Goal: Contribute content: Contribute content

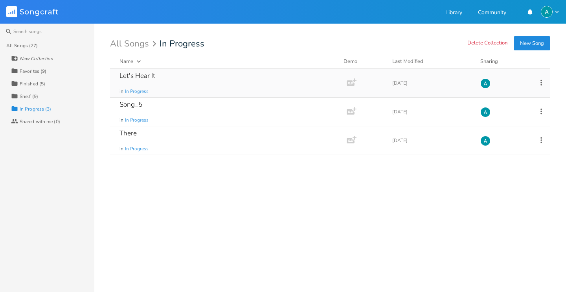
click at [193, 88] on div "Let's Hear It in In Progress" at bounding box center [226, 83] width 215 height 28
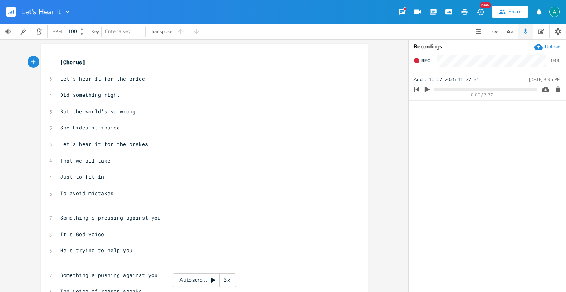
click at [429, 90] on icon "button" at bounding box center [427, 89] width 7 height 7
click at [73, 126] on span "She hides it inside" at bounding box center [90, 127] width 60 height 7
type textarea "hides"
click at [73, 126] on span "She hides it inside" at bounding box center [90, 127] width 60 height 7
drag, startPoint x: 84, startPoint y: 132, endPoint x: 88, endPoint y: 131, distance: 4.0
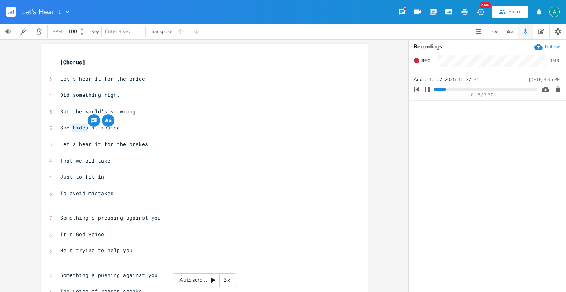
click at [84, 132] on pre "​" at bounding box center [201, 136] width 284 height 8
click at [90, 131] on pre "She hides it inside" at bounding box center [201, 127] width 284 height 8
type textarea "it"
click at [90, 130] on span "She hides it inside" at bounding box center [90, 127] width 60 height 7
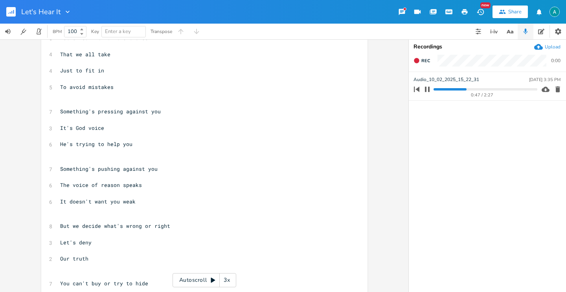
scroll to position [78, 0]
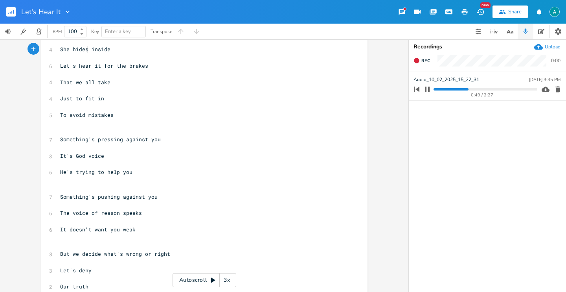
click at [109, 170] on span "He's trying to help you" at bounding box center [96, 171] width 72 height 7
type textarea "save"
click at [77, 156] on span "It's God voice" at bounding box center [82, 155] width 44 height 7
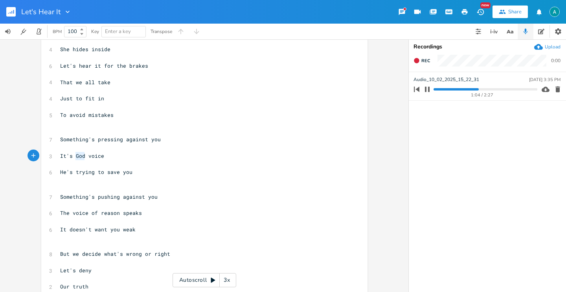
click at [77, 156] on span "It's God voice" at bounding box center [82, 155] width 44 height 7
type textarea "his"
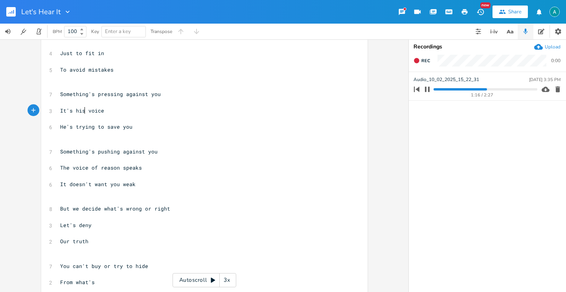
scroll to position [161, 0]
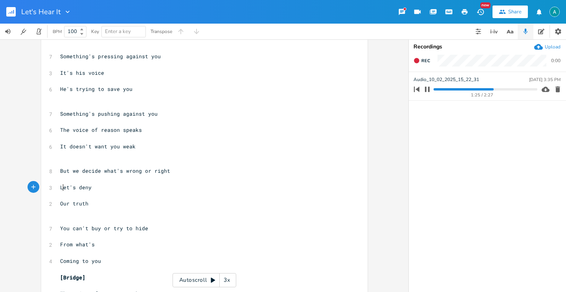
click at [61, 188] on span "Let's deny" at bounding box center [75, 186] width 31 height 7
type textarea "Let"
click at [61, 188] on span "Let's deny" at bounding box center [75, 186] width 31 height 7
click at [68, 193] on pre "​" at bounding box center [201, 195] width 284 height 8
drag, startPoint x: 72, startPoint y: 187, endPoint x: 51, endPoint y: 187, distance: 20.8
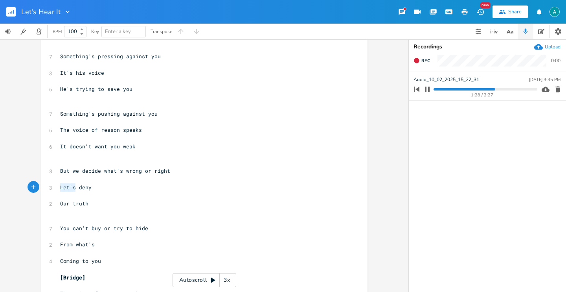
click at [51, 187] on div "Let's x [Chorus] ​ 6 Let's hear it for the bride ​ 4 Did something right ​ 5 Bu…" at bounding box center [204, 149] width 326 height 532
type textarea "tR"
type textarea "Try to"
click at [67, 206] on span "Our truth" at bounding box center [74, 203] width 28 height 7
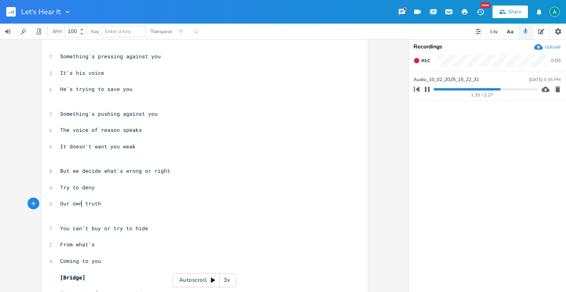
type textarea "own"
click at [56, 206] on div "x [Chorus] ​ 6 Let's hear it for the bride ​ 4 Did something right ​ 5 But the …" at bounding box center [204, 149] width 326 height 532
click at [60, 205] on span "Our own truth" at bounding box center [80, 203] width 41 height 7
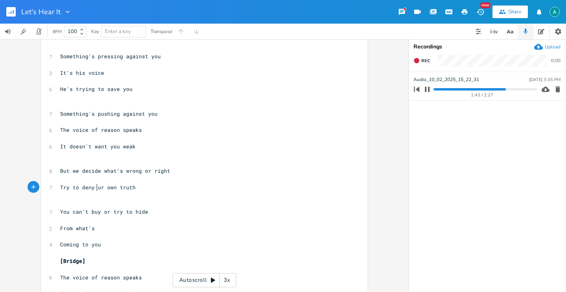
type textarea "o"
click at [59, 249] on pre "​" at bounding box center [201, 252] width 284 height 8
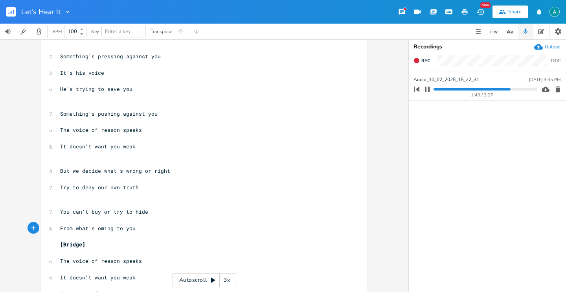
type textarea "c"
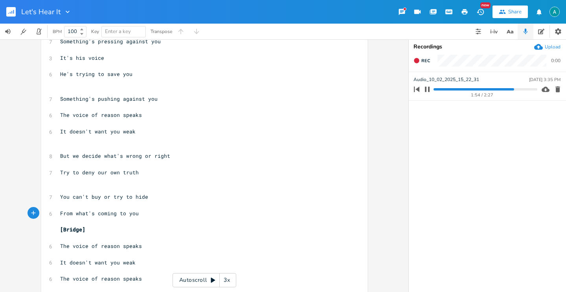
scroll to position [155, 0]
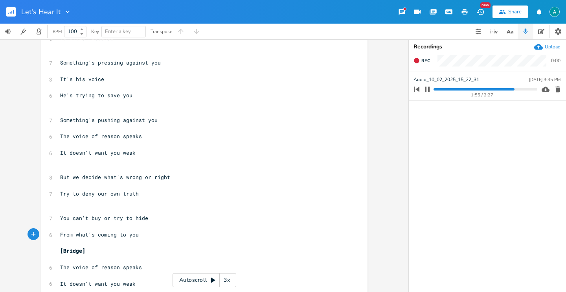
click at [70, 211] on pre "​" at bounding box center [201, 209] width 284 height 8
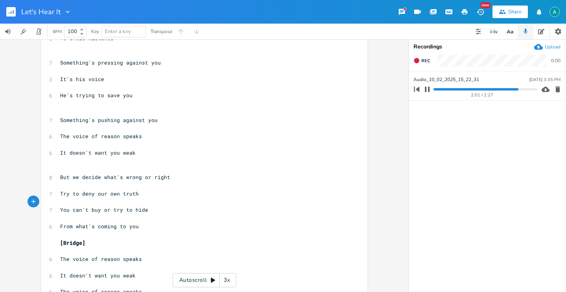
click at [61, 236] on pre "​" at bounding box center [201, 234] width 284 height 8
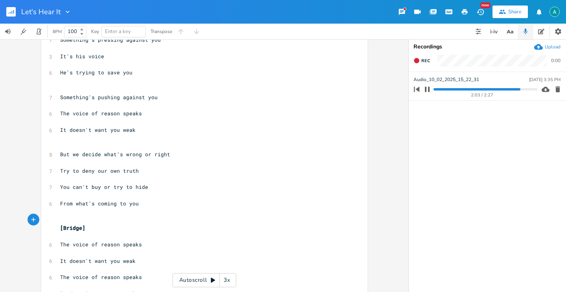
scroll to position [221, 0]
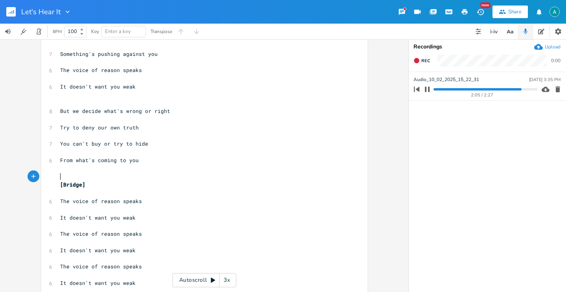
click at [95, 221] on pre "It doesn't want you weak" at bounding box center [201, 217] width 284 height 8
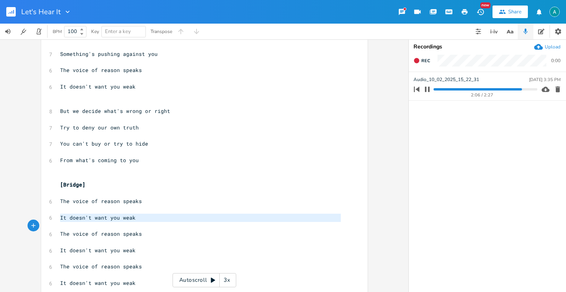
click at [95, 221] on pre "It doesn't want you weak" at bounding box center [201, 217] width 284 height 8
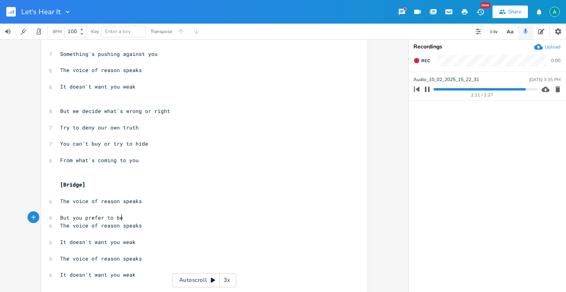
scroll to position [0, 48]
type textarea "But you prefer to be eak"
type textarea "weak"
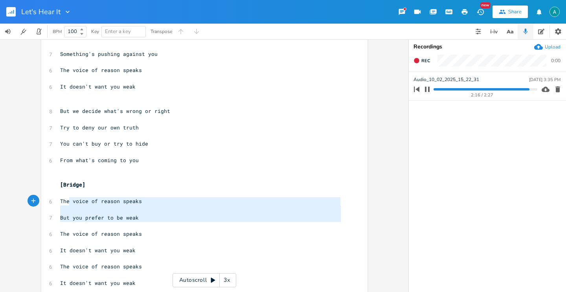
type textarea "The voice of reason speaks But you prefer to be weak"
drag, startPoint x: 156, startPoint y: 222, endPoint x: 51, endPoint y: 203, distance: 106.6
click at [51, 203] on div "The voice of reason speaks But you prefer to be weak x [Chorus] ​ 6 Let's hear …" at bounding box center [204, 72] width 326 height 499
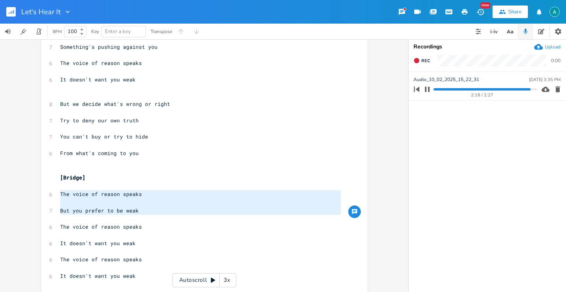
scroll to position [236, 0]
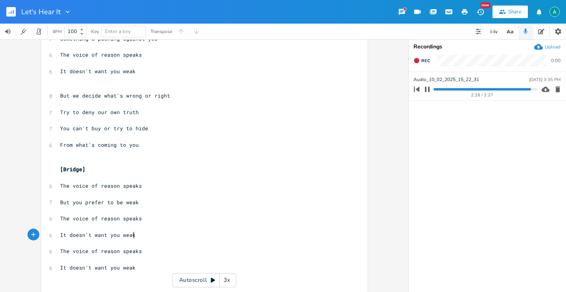
type textarea "The voice of reason speaks It doesn't want you weak"
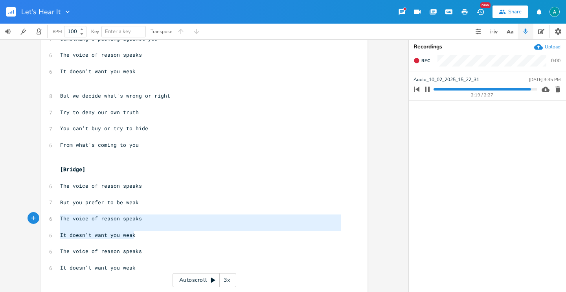
drag, startPoint x: 141, startPoint y: 238, endPoint x: 42, endPoint y: 218, distance: 101.1
click at [42, 218] on div "The voice of reason speaks It doesn't want you weak x [Chorus] ​ 6 Let's hear i…" at bounding box center [204, 57] width 326 height 499
paste textarea
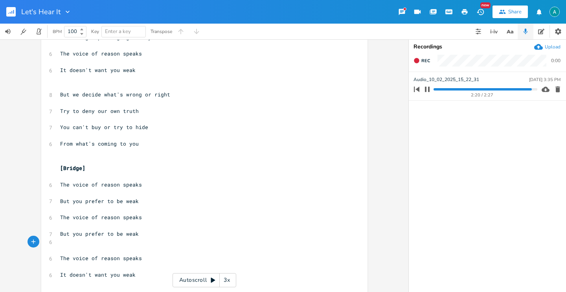
scroll to position [238, 0]
type textarea "The voice of reason speaks It doesn't want you weak"
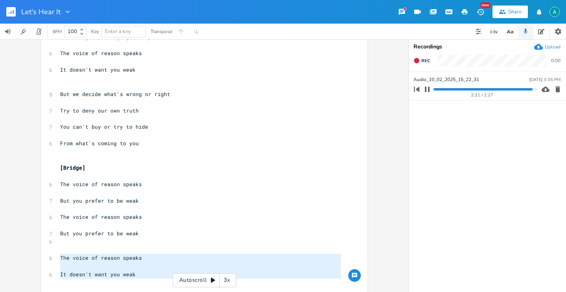
drag, startPoint x: 136, startPoint y: 279, endPoint x: 42, endPoint y: 258, distance: 96.9
click at [42, 258] on div "The voice of reason speaks It doesn't want you weak x [Chorus] ​ 6 Let's hear i…" at bounding box center [204, 59] width 326 height 507
paste textarea
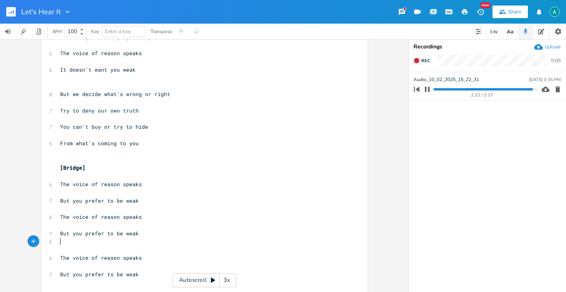
click at [71, 244] on pre "​" at bounding box center [201, 241] width 284 height 8
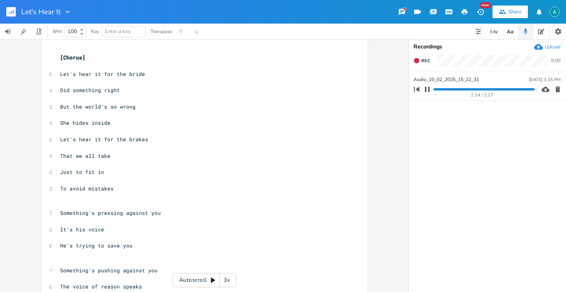
scroll to position [0, 0]
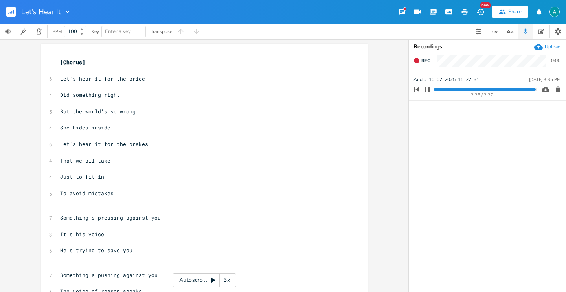
click at [434, 89] on progress at bounding box center [484, 89] width 103 height 2
click at [83, 207] on pre "​" at bounding box center [201, 209] width 284 height 8
type textarea "[Chorus]"
drag, startPoint x: 94, startPoint y: 60, endPoint x: 24, endPoint y: 57, distance: 70.0
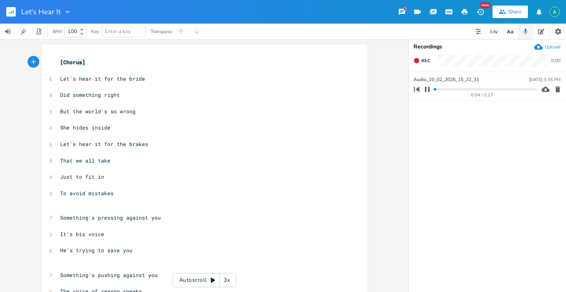
click at [24, 57] on div "[Chorus] x [Chorus] ​ 6 Let's hear it for the bride ​ 4 Did something right ​ 5…" at bounding box center [204, 165] width 408 height 252
click at [77, 160] on span "That we all take" at bounding box center [85, 160] width 50 height 7
type textarea "That we all take"
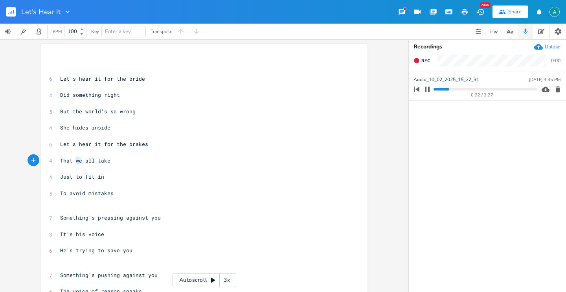
click at [77, 160] on span "That we all take" at bounding box center [85, 160] width 50 height 7
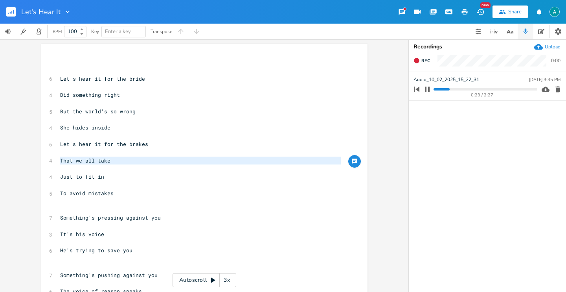
click at [77, 160] on span "That we all take" at bounding box center [85, 160] width 50 height 7
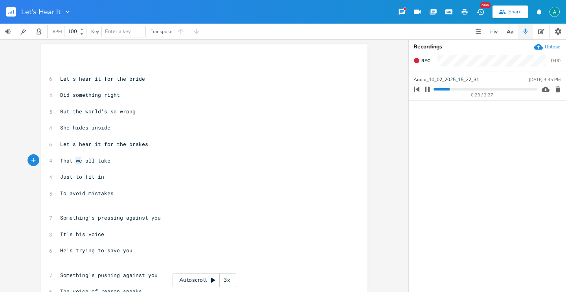
click at [77, 160] on span "That we all take" at bounding box center [85, 160] width 50 height 7
type textarea "you"
click at [122, 132] on pre "​" at bounding box center [201, 136] width 284 height 8
click at [60, 76] on span "Let's hear it for the bride" at bounding box center [102, 78] width 85 height 7
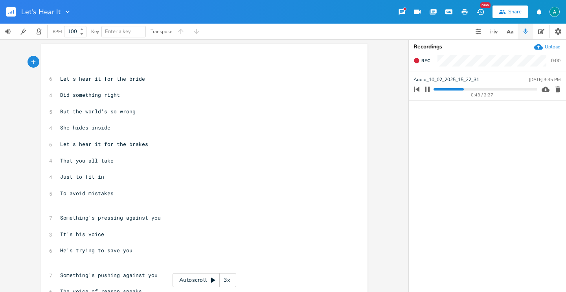
type textarea "[]"
type textarea "Verse"
type textarea "1"
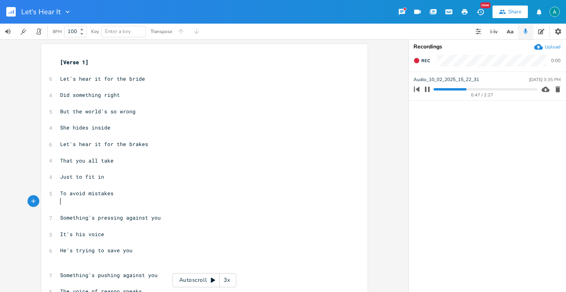
click at [75, 204] on pre "​" at bounding box center [201, 201] width 284 height 8
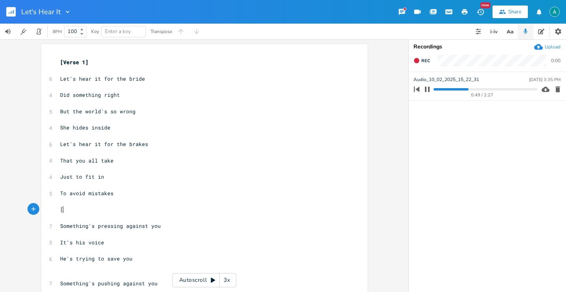
type textarea "[]"
type textarea "Pre-"
type textarea "Chorus"
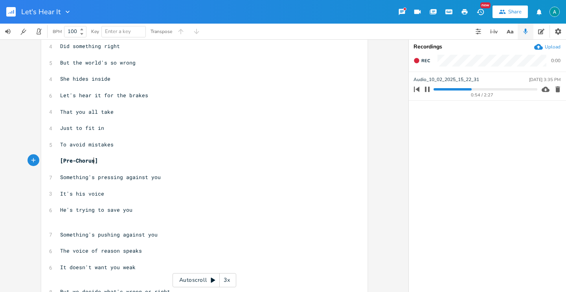
scroll to position [93, 0]
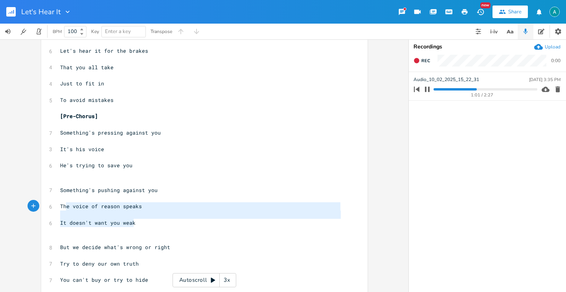
type textarea "Something's pushing against you The voice of reason speaks It doesn't want you …"
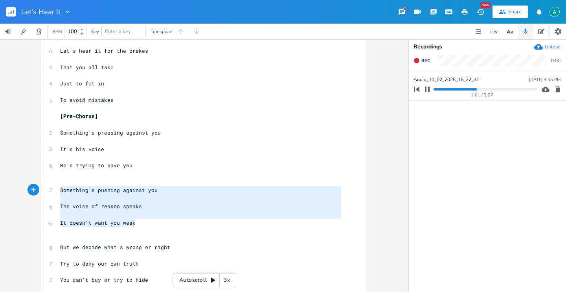
drag, startPoint x: 135, startPoint y: 224, endPoint x: 41, endPoint y: 190, distance: 99.9
click at [41, 190] on div "Something's pushing against you The voice of reason speaks It doesn't want you …" at bounding box center [204, 204] width 326 height 507
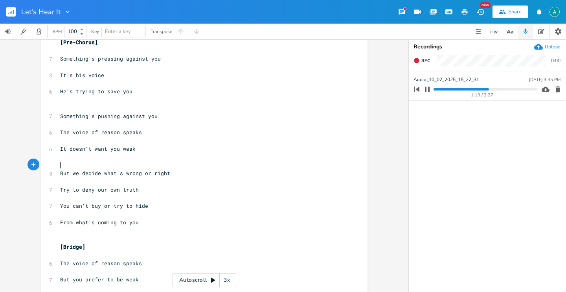
click at [67, 164] on pre "​" at bounding box center [201, 165] width 284 height 8
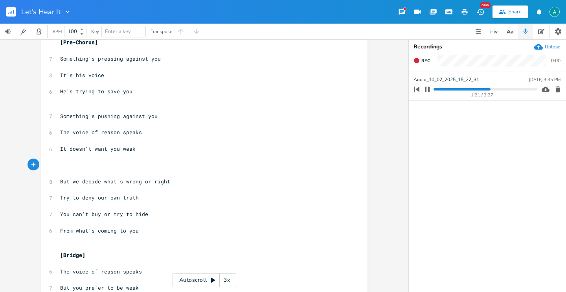
type textarea "[]"
type textarea "Chorus"
click at [123, 228] on span "From what's coming to you" at bounding box center [99, 230] width 79 height 7
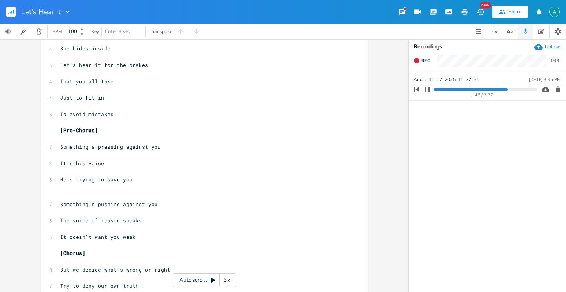
scroll to position [207, 0]
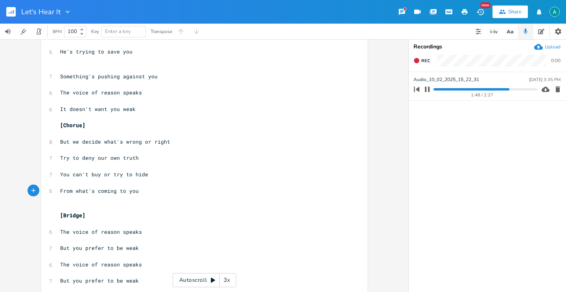
click at [86, 200] on pre "​" at bounding box center [201, 198] width 284 height 8
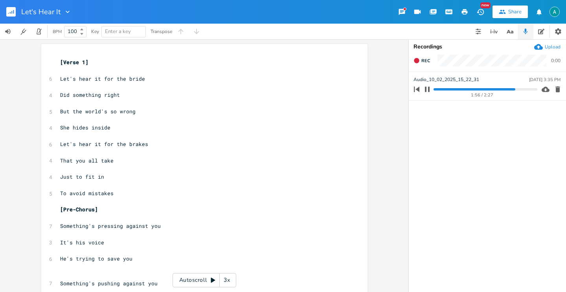
scroll to position [94, 0]
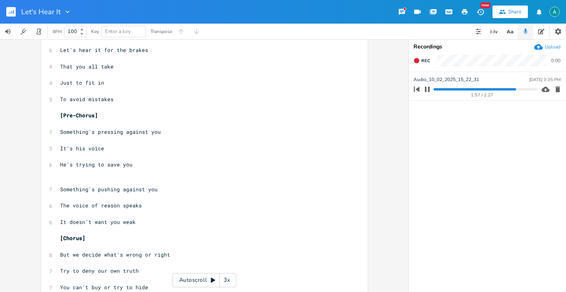
click at [83, 179] on pre "​" at bounding box center [201, 181] width 284 height 8
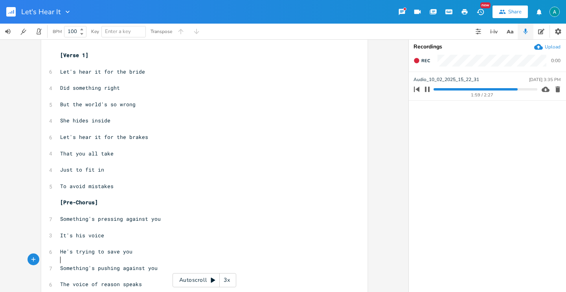
scroll to position [0, 0]
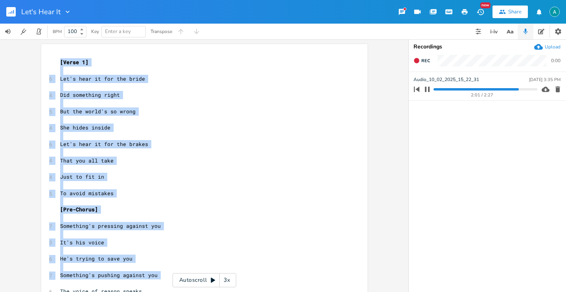
drag, startPoint x: 55, startPoint y: 63, endPoint x: 154, endPoint y: 273, distance: 232.5
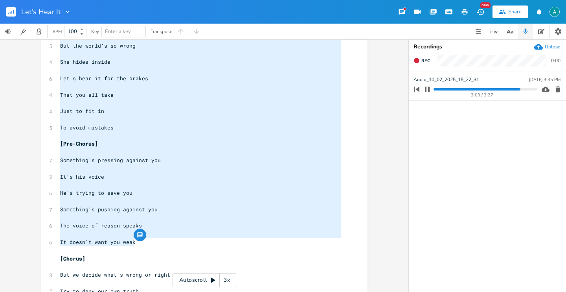
scroll to position [9, 0]
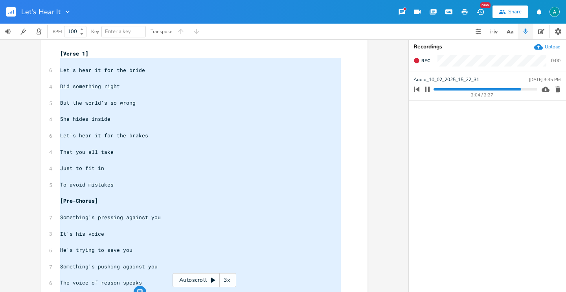
type textarea "[Verse 1] Let's hear it for the bride Did something right But the world's so wr…"
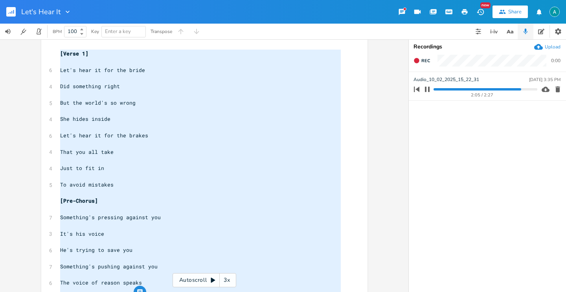
drag, startPoint x: 142, startPoint y: 242, endPoint x: 53, endPoint y: 45, distance: 216.1
click at [53, 45] on div "[Verse 1] Let's hear it for the bride Did something right But the world's so wr…" at bounding box center [204, 288] width 326 height 507
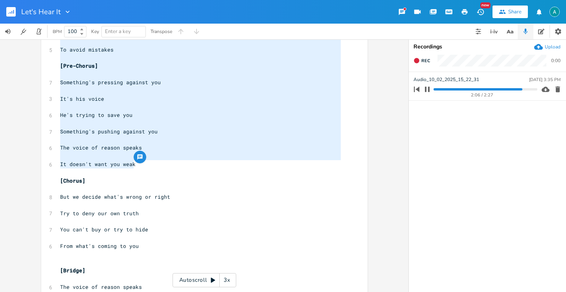
scroll to position [172, 0]
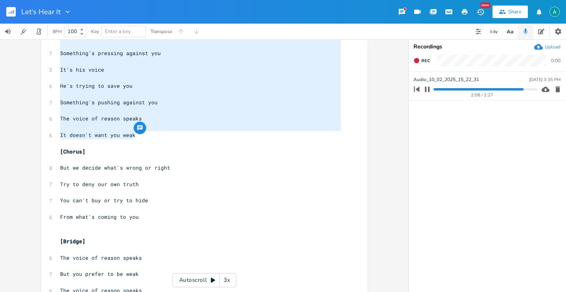
click at [73, 235] on pre "​" at bounding box center [201, 233] width 284 height 8
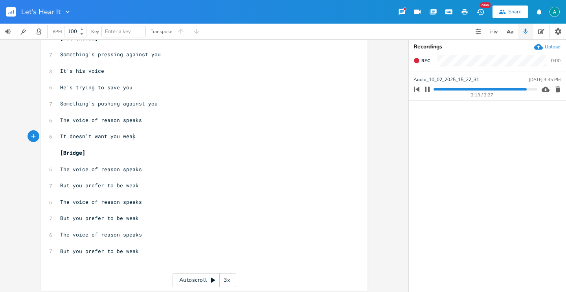
scroll to position [518, 0]
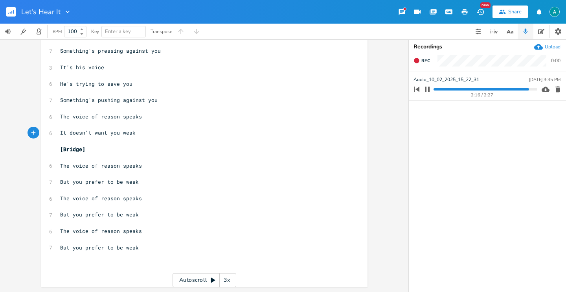
click at [68, 215] on span "But you prefer to be weak" at bounding box center [99, 214] width 79 height 7
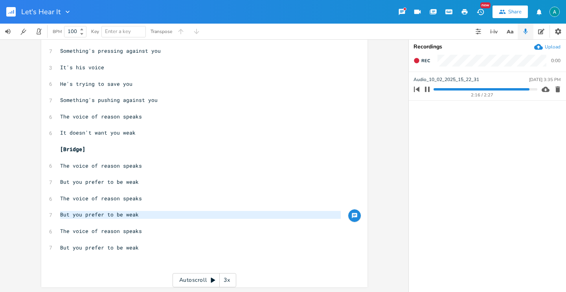
scroll to position [510, 0]
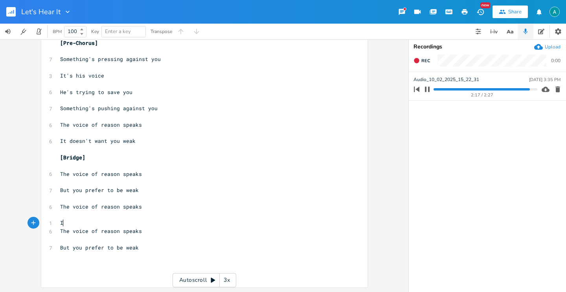
type textarea "It"
type textarea "t doean"
type textarea "sn't want you weak"
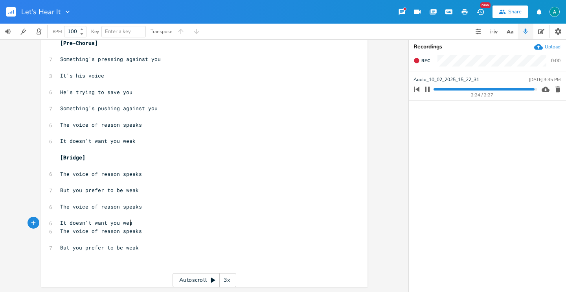
scroll to position [0, 46]
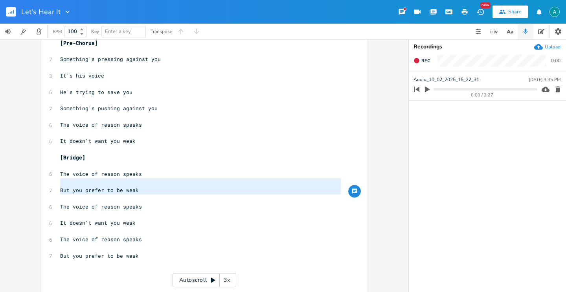
type textarea "The voice of reason speaks But you prefer to be weak"
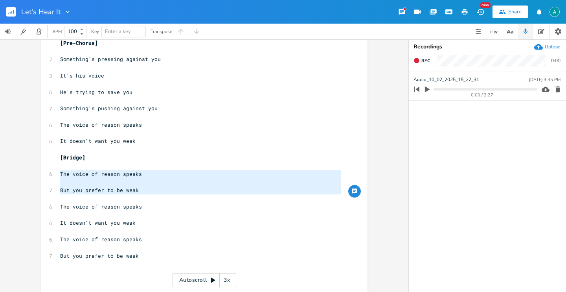
drag, startPoint x: 137, startPoint y: 196, endPoint x: 40, endPoint y: 174, distance: 99.1
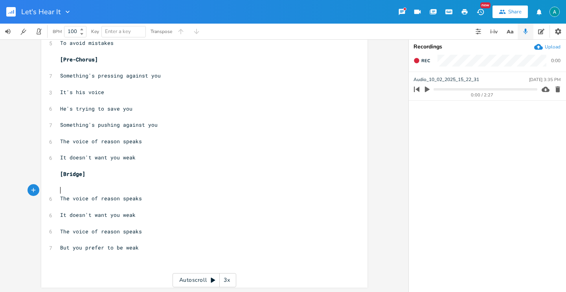
scroll to position [485, 0]
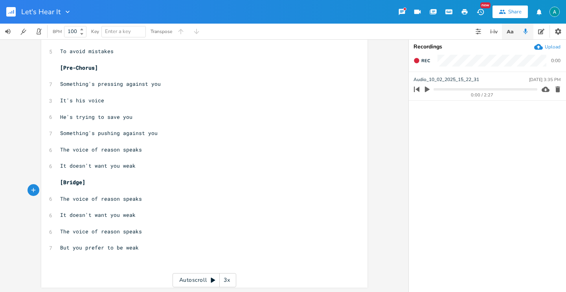
click at [514, 27] on button "button" at bounding box center [510, 32] width 16 height 16
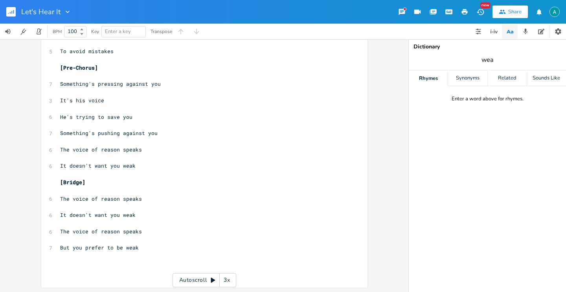
type input "weak"
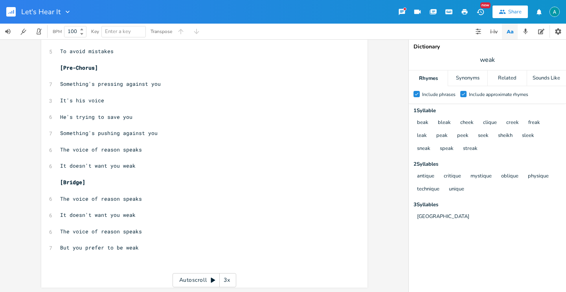
click at [476, 96] on div "Include approximate rhymes" at bounding box center [498, 94] width 59 height 5
click at [460, 96] on input "Check Include approximate rhymes" at bounding box center [460, 94] width 0 height 5
click at [464, 97] on label "Include approximate rhymes" at bounding box center [494, 95] width 68 height 8
click at [460, 97] on input "Include approximate rhymes" at bounding box center [460, 94] width 0 height 5
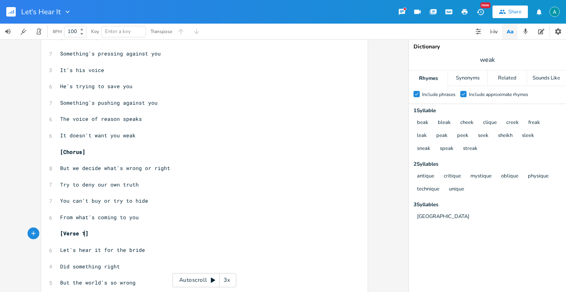
scroll to position [0, 0]
click at [83, 232] on span "[Verse 1]" at bounding box center [74, 232] width 28 height 7
type textarea "2"
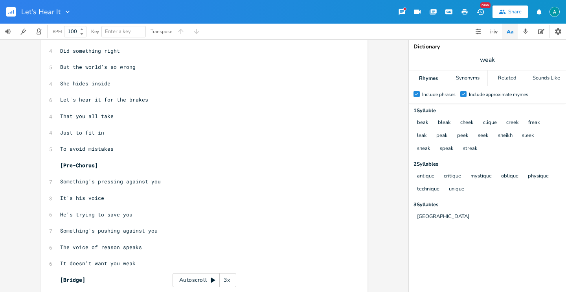
scroll to position [343, 0]
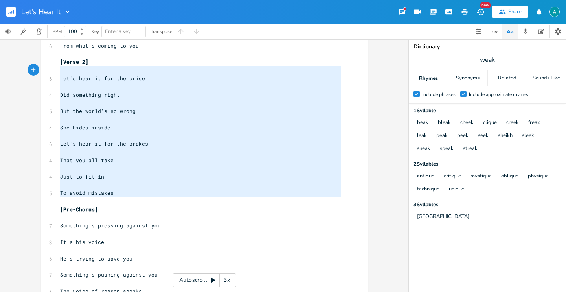
type textarea "Let's hear it for the bride Did something right But the world's so wrong She hi…"
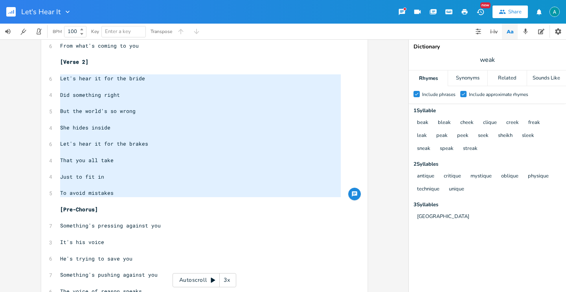
drag, startPoint x: 138, startPoint y: 202, endPoint x: 37, endPoint y: 79, distance: 159.1
click at [37, 79] on div "Let's hear it for the bride Did something right But the world's so wrong She hi…" at bounding box center [204, 165] width 408 height 252
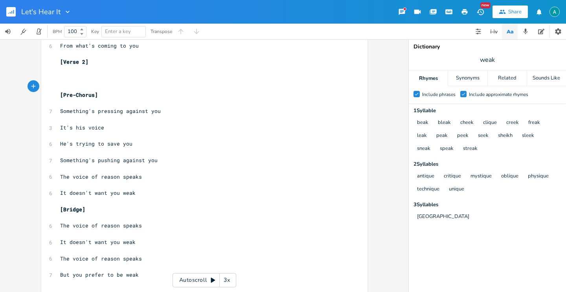
click at [137, 145] on pre "He's trying to save you" at bounding box center [201, 143] width 284 height 8
type textarea "you"
drag, startPoint x: 134, startPoint y: 146, endPoint x: 129, endPoint y: 141, distance: 6.7
click at [133, 146] on pre "He's trying to save you" at bounding box center [201, 143] width 284 height 8
click at [133, 148] on pre "​" at bounding box center [201, 152] width 284 height 8
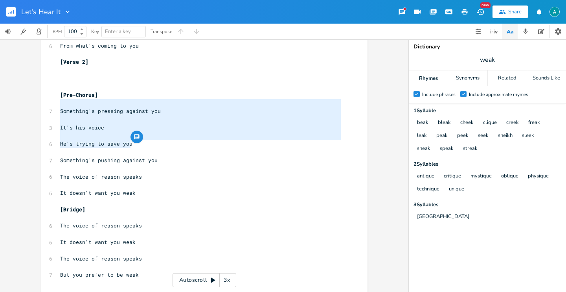
type textarea "Something's pressing against you It's his voice He's trying to save you"
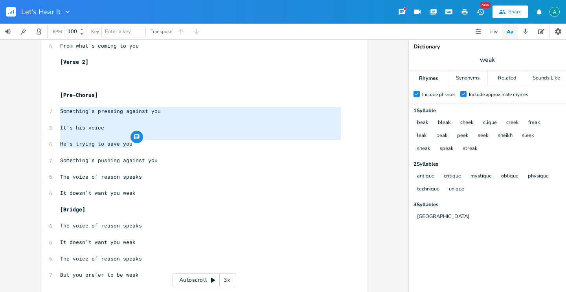
drag, startPoint x: 133, startPoint y: 147, endPoint x: 34, endPoint y: 110, distance: 105.4
click at [34, 110] on div "Something's pressing against you It's his voice He's trying to save you x [Vers…" at bounding box center [204, 165] width 408 height 252
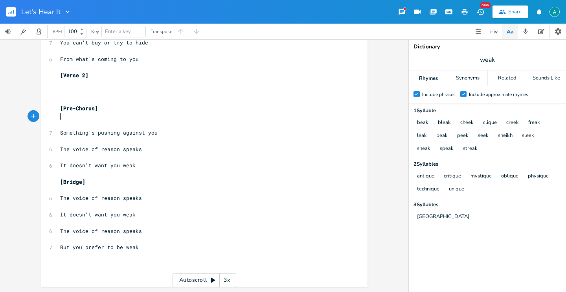
scroll to position [330, 0]
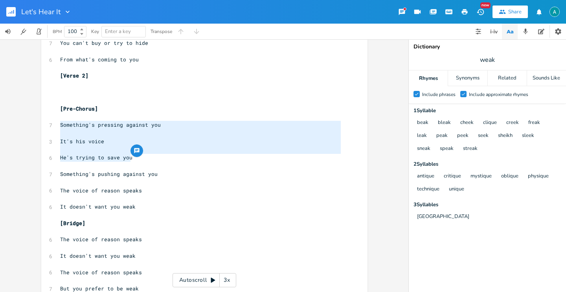
type textarea "Something's pressing against you It's his voice He's trying to save you"
click at [89, 141] on span "It's his voice" at bounding box center [82, 141] width 44 height 7
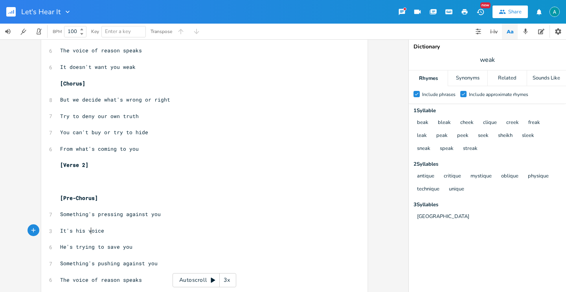
scroll to position [221, 0]
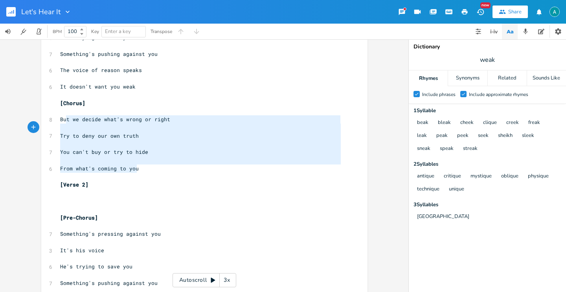
type textarea "[Chorus] But we decide what's wrong or right Try to deny our own truth You can'…"
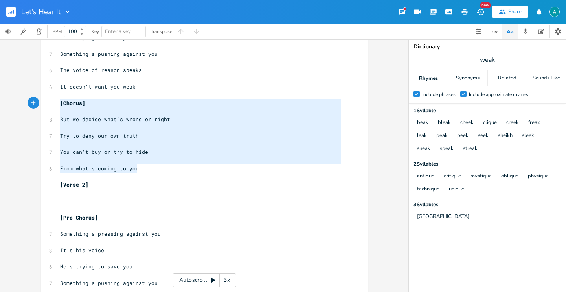
drag, startPoint x: 158, startPoint y: 166, endPoint x: 44, endPoint y: 100, distance: 131.9
click at [44, 100] on div "[Chorus] But we decide what's wrong or right Try to deny our own truth You can'…" at bounding box center [204, 130] width 326 height 614
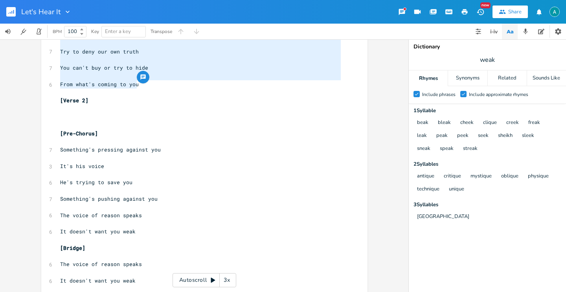
scroll to position [353, 0]
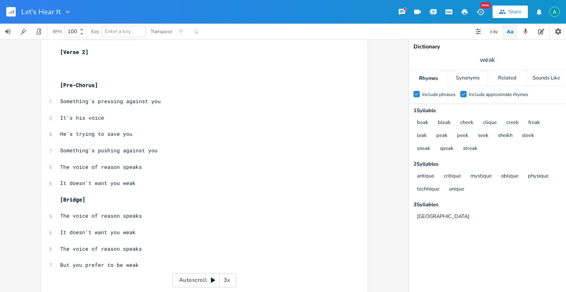
click at [131, 194] on pre "​" at bounding box center [201, 191] width 284 height 8
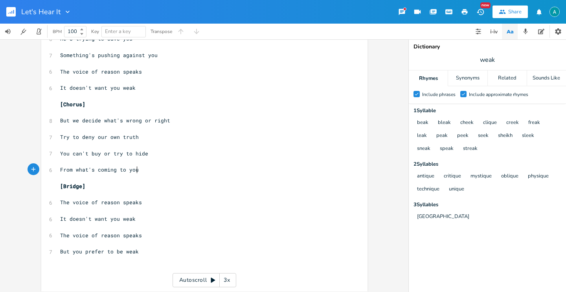
scroll to position [453, 0]
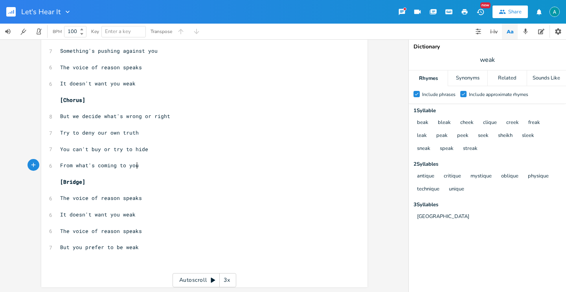
click at [161, 240] on pre "​" at bounding box center [201, 239] width 284 height 8
click at [163, 255] on pre "​" at bounding box center [201, 255] width 284 height 8
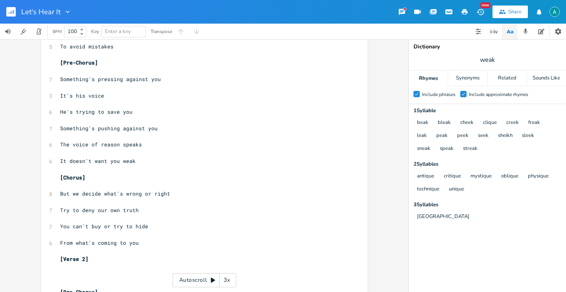
scroll to position [0, 0]
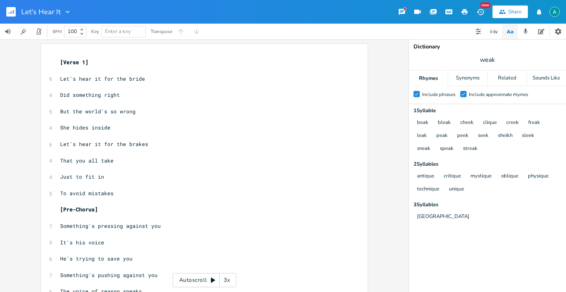
click at [60, 62] on span "[Verse 1]" at bounding box center [74, 62] width 28 height 7
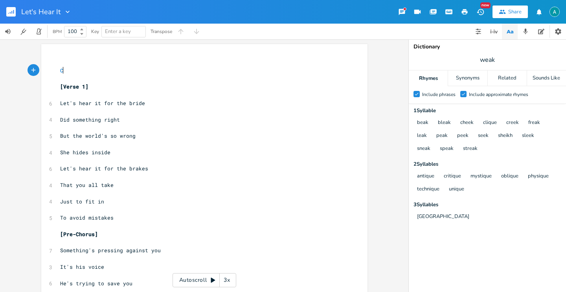
type textarea "Cpo"
type textarea "apo 2nd fret"
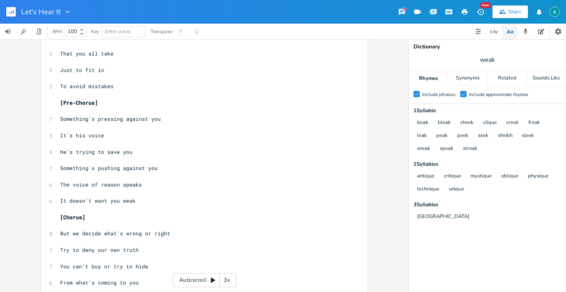
scroll to position [0, 0]
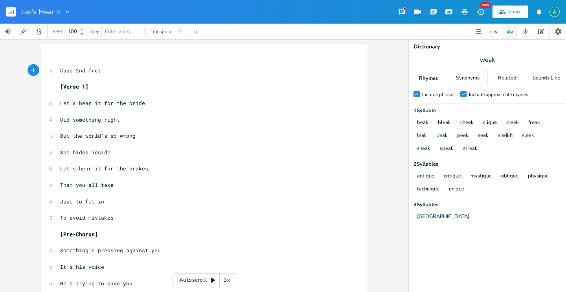
click at [194, 279] on div "Autoscroll 3x" at bounding box center [204, 280] width 64 height 14
click at [200, 283] on div "Autoscroll 3x" at bounding box center [204, 280] width 64 height 14
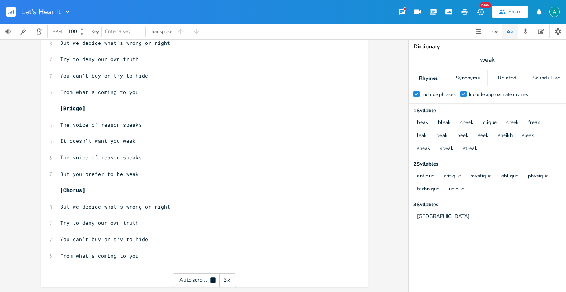
click at [90, 205] on span "But we decide what's wrong or right" at bounding box center [115, 206] width 110 height 7
drag, startPoint x: 97, startPoint y: 204, endPoint x: 46, endPoint y: 209, distance: 51.4
type textarea "Because we like to dei"
type textarea "cide"
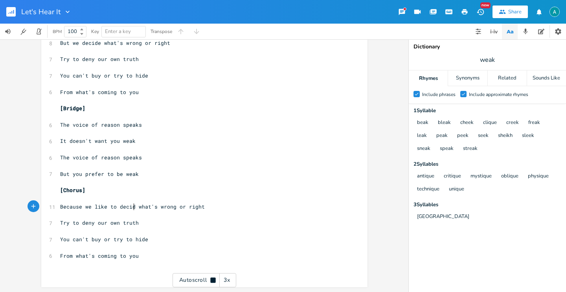
scroll to position [0, 10]
click at [84, 172] on span "But you prefer to be weak" at bounding box center [99, 173] width 79 height 7
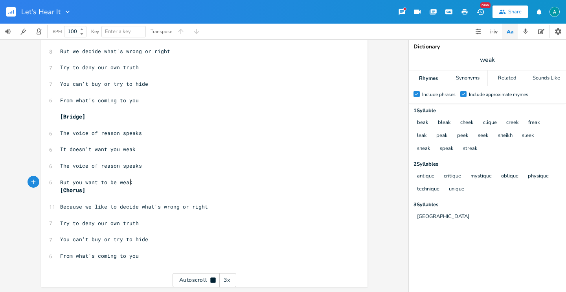
scroll to position [0, 59]
type textarea "But you want to be weak"
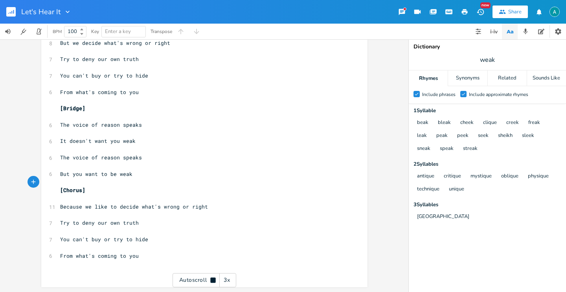
click at [194, 275] on div "Autoscroll 3x" at bounding box center [204, 280] width 64 height 14
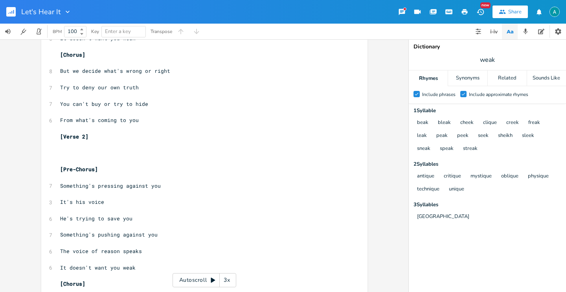
scroll to position [323, 0]
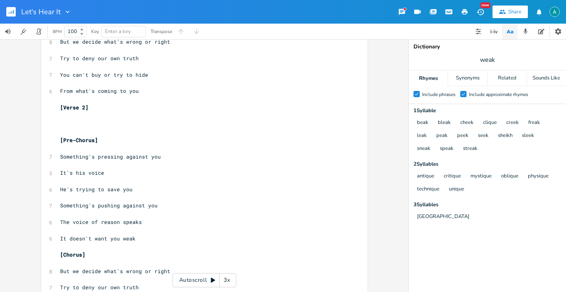
click at [77, 170] on span "It's his voice" at bounding box center [82, 172] width 44 height 7
type textarea "your"
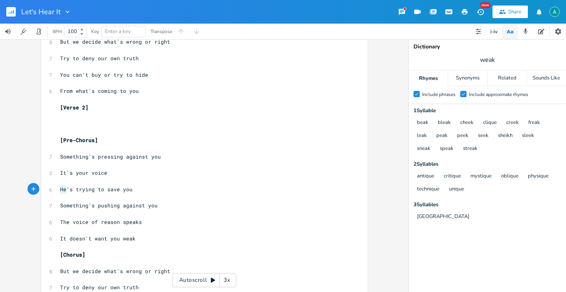
drag, startPoint x: 64, startPoint y: 190, endPoint x: 55, endPoint y: 192, distance: 9.2
click at [55, 192] on div "He x ​ 4 Capo 2nd fret ​ [Verse 1] ​ 6 Let's hear it for the bride ​ 4 Did some…" at bounding box center [204, 117] width 326 height 793
type textarea "IT"
type textarea "t"
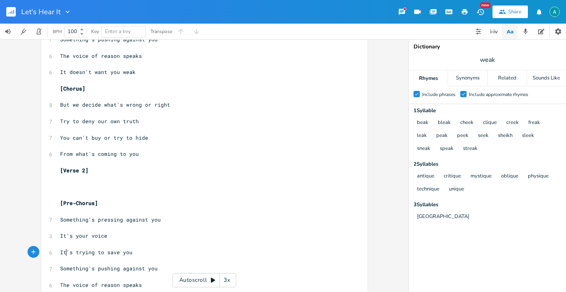
scroll to position [270, 0]
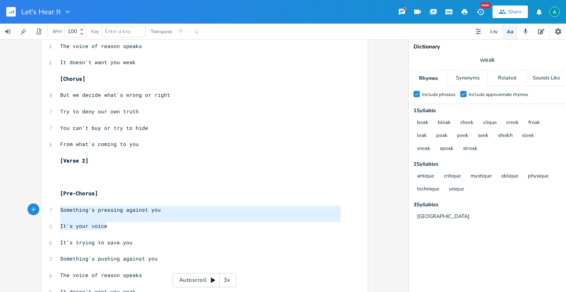
drag, startPoint x: 117, startPoint y: 229, endPoint x: 44, endPoint y: 211, distance: 74.6
click at [44, 211] on div "Something's pressing against you It's your voice x ​ 4 Capo 2nd fret ​ [Verse 1…" at bounding box center [204, 170] width 326 height 793
type textarea "Something's pressing against you It's your voice"
click at [66, 213] on pre "​" at bounding box center [201, 217] width 284 height 8
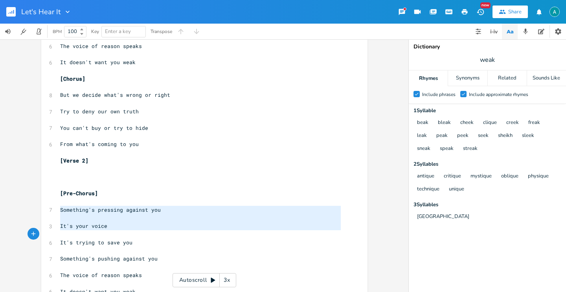
type textarea "Something's pressing against you It's your voice It's trying to save you"
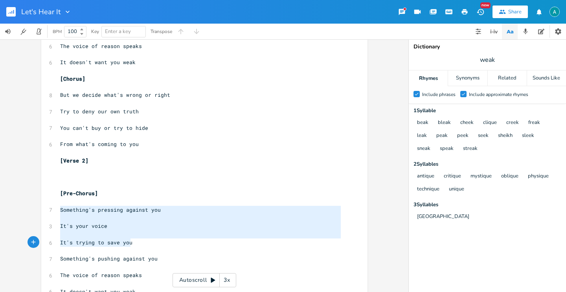
drag, startPoint x: 57, startPoint y: 211, endPoint x: 134, endPoint y: 241, distance: 83.3
click at [135, 241] on div "​ 4 Capo 2nd fret ​ [Verse 1] ​ 6 Let's hear it for the bride ​ 4 Did something…" at bounding box center [201, 173] width 284 height 768
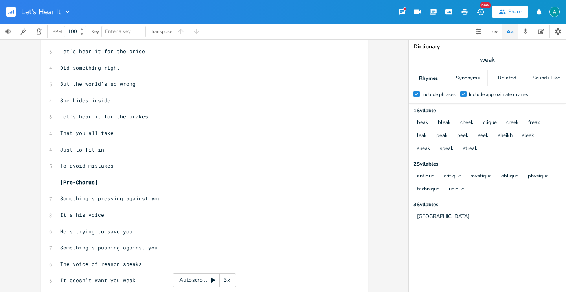
scroll to position [61, 0]
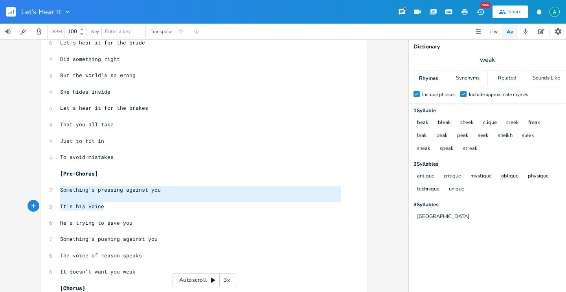
type textarea "Something's pressing against you It's his voice He's trying to save you"
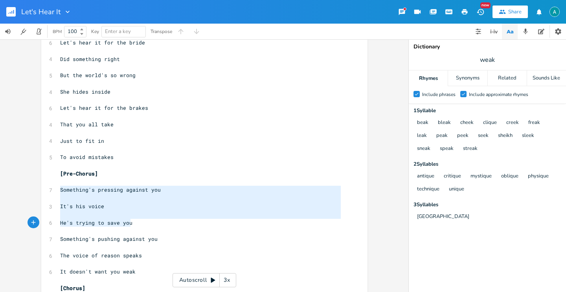
drag, startPoint x: 59, startPoint y: 190, endPoint x: 147, endPoint y: 223, distance: 94.1
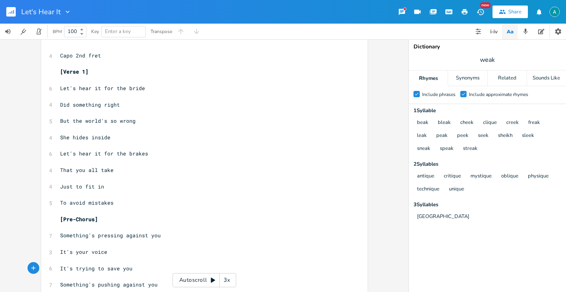
scroll to position [0, 0]
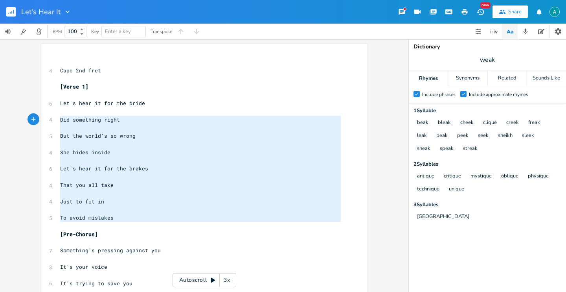
type textarea "Let's hear it for the bride Did something right But the world's so wrong She hi…"
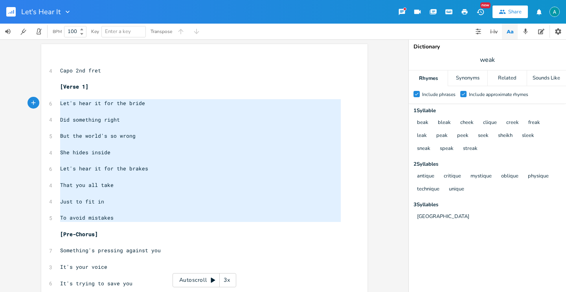
drag, startPoint x: 116, startPoint y: 209, endPoint x: 40, endPoint y: 102, distance: 131.0
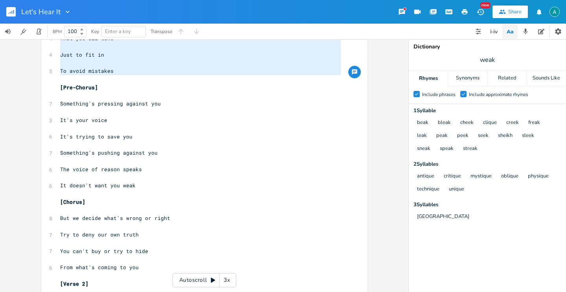
scroll to position [338, 0]
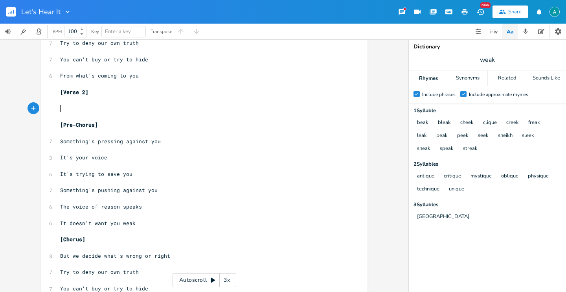
click at [75, 105] on pre "​" at bounding box center [201, 108] width 284 height 8
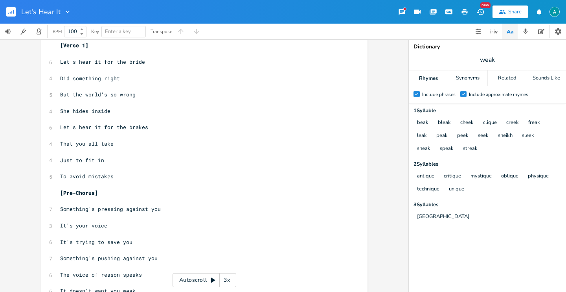
scroll to position [0, 0]
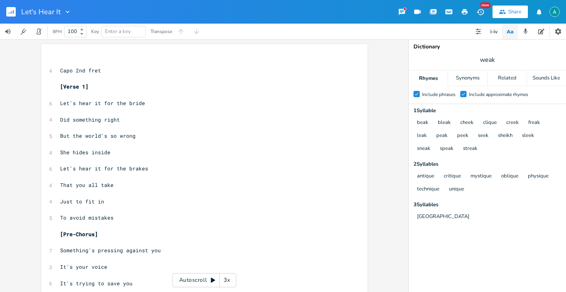
click at [202, 280] on div "Autoscroll 3x" at bounding box center [204, 280] width 64 height 14
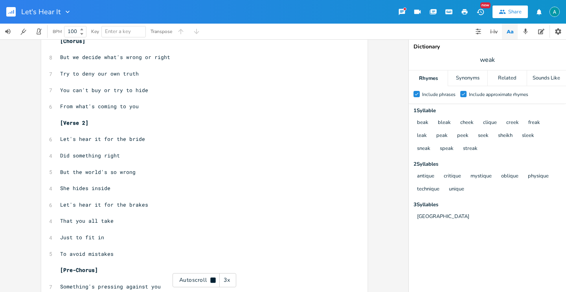
click at [203, 279] on div "Autoscroll 3x" at bounding box center [204, 280] width 64 height 14
click at [86, 109] on span "From what's coming to you" at bounding box center [99, 105] width 79 height 7
type textarea "ever"
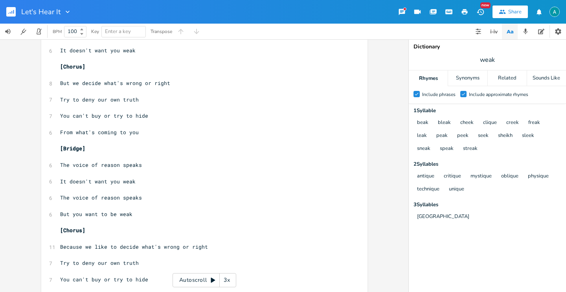
scroll to position [665, 0]
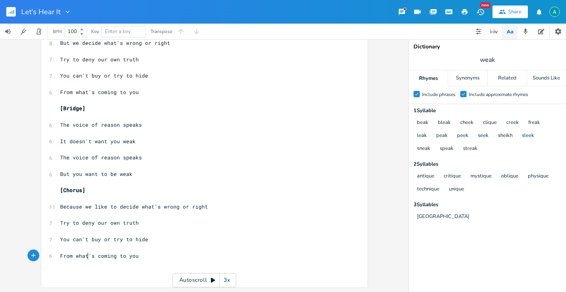
drag, startPoint x: 85, startPoint y: 253, endPoint x: 90, endPoint y: 255, distance: 5.0
click at [85, 253] on span "From what's coming to you" at bounding box center [99, 255] width 79 height 7
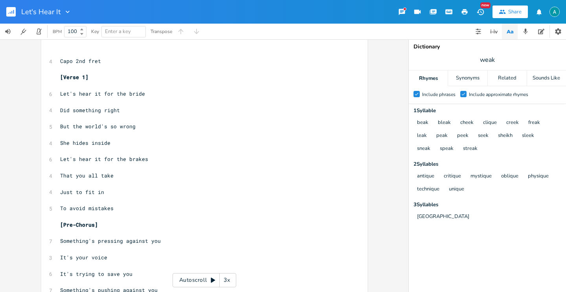
scroll to position [0, 0]
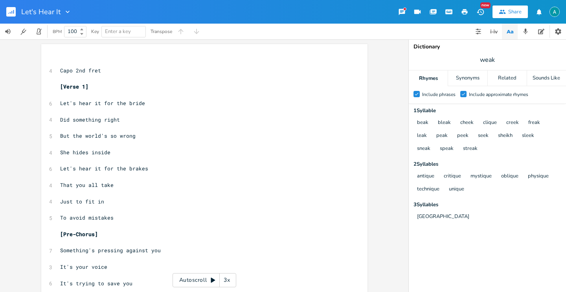
type textarea "ever"
click at [195, 279] on div "Autoscroll 3x" at bounding box center [204, 280] width 64 height 14
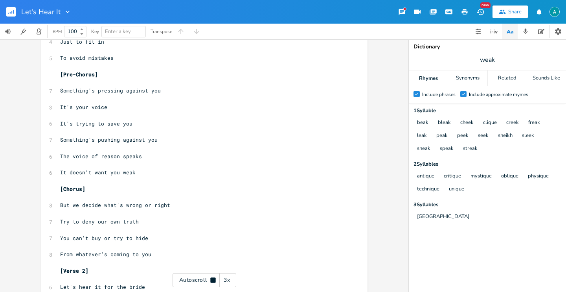
scroll to position [160, 0]
click at [202, 277] on div "Autoscroll 3x" at bounding box center [204, 280] width 64 height 14
drag, startPoint x: 73, startPoint y: 122, endPoint x: 48, endPoint y: 119, distance: 24.5
click at [59, 119] on div "6 It's trying to save you" at bounding box center [201, 123] width 284 height 8
type textarea "T"
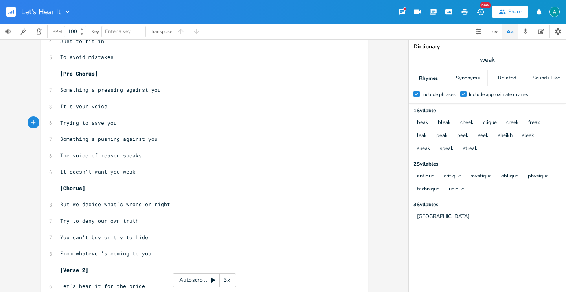
scroll to position [0, 3]
click at [95, 121] on span "Trying to save you" at bounding box center [88, 122] width 57 height 7
type textarea "wake"
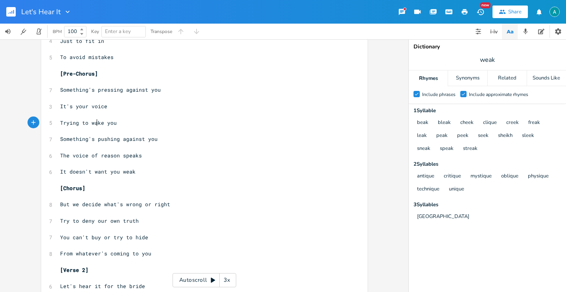
click at [95, 121] on span "Trying to wake you" at bounding box center [88, 122] width 57 height 7
type textarea "wake"
click at [95, 121] on span "Trying to wake you" at bounding box center [88, 122] width 57 height 7
type textarea "wake"
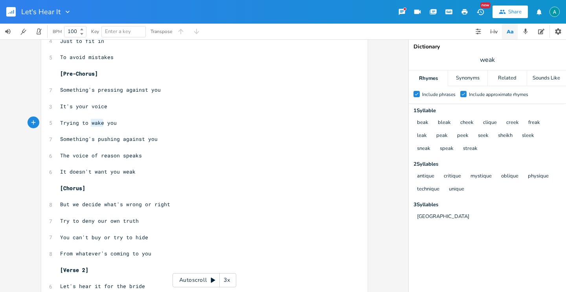
click at [95, 121] on span "Trying to wake you" at bounding box center [88, 122] width 57 height 7
type textarea "Trying to wake you"
click at [95, 121] on span "Trying to wake you" at bounding box center [88, 122] width 57 height 7
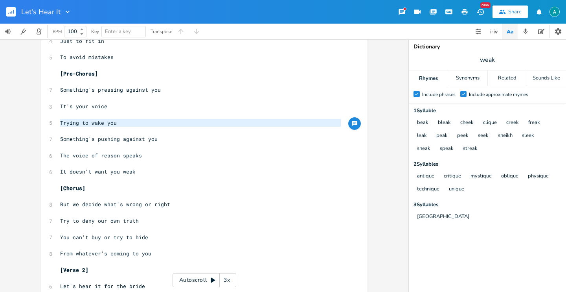
click at [90, 126] on pre "Trying to wake you" at bounding box center [201, 123] width 284 height 8
click at [87, 124] on span "Trying to wake you" at bounding box center [88, 122] width 57 height 7
click at [89, 127] on pre "​" at bounding box center [201, 131] width 284 height 8
click at [87, 123] on span "Trying to wake you" at bounding box center [88, 122] width 57 height 7
type textarea "a"
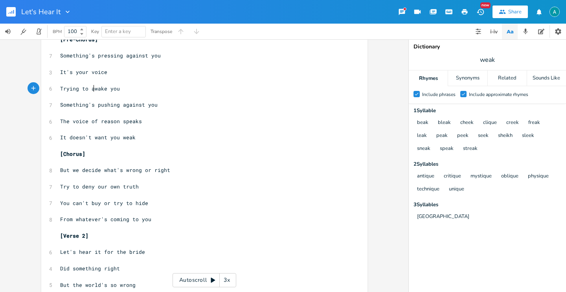
scroll to position [188, 0]
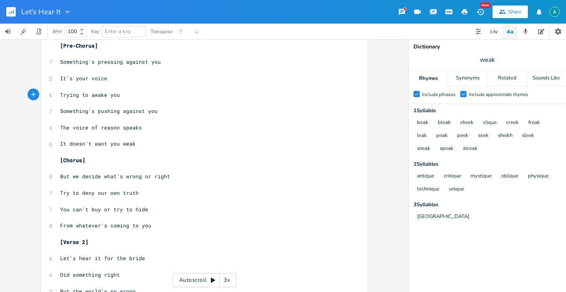
click at [119, 95] on pre "Trying to awake you" at bounding box center [201, 95] width 284 height 8
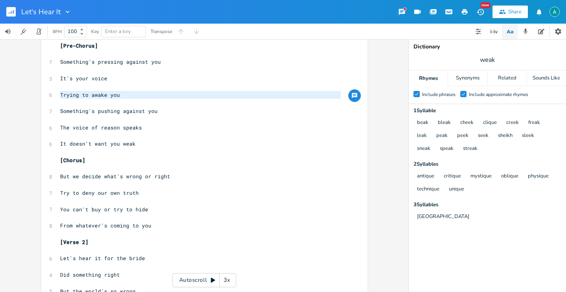
type textarea "Trying to awake you"
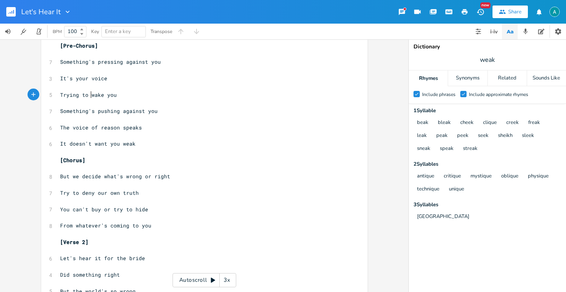
click at [101, 96] on span "Trying to wake you" at bounding box center [88, 94] width 57 height 7
type textarea "Trying to wake you"
click at [101, 96] on span "Trying to wake you" at bounding box center [88, 94] width 57 height 7
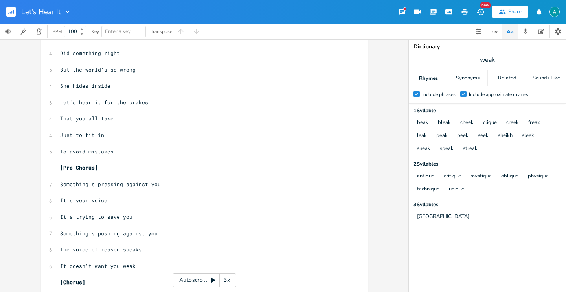
scroll to position [441, 0]
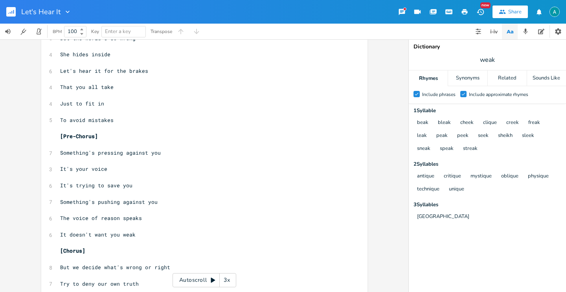
click at [88, 187] on span "It's trying to save you" at bounding box center [96, 185] width 72 height 7
type textarea "trying"
click at [88, 187] on span "It's trying to save you" at bounding box center [96, 185] width 72 height 7
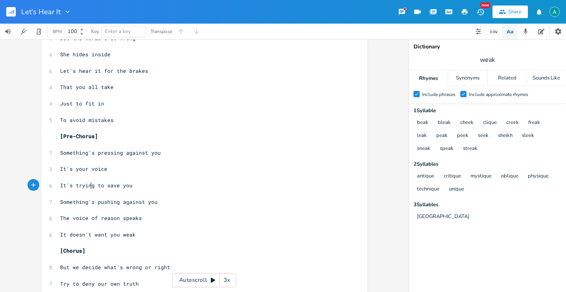
type textarea "It's trying to save you"
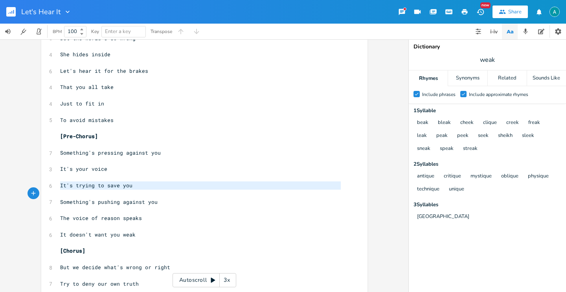
click at [88, 187] on span "It's trying to save you" at bounding box center [96, 185] width 72 height 7
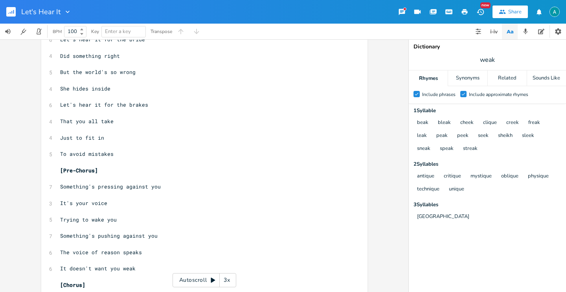
scroll to position [0, 0]
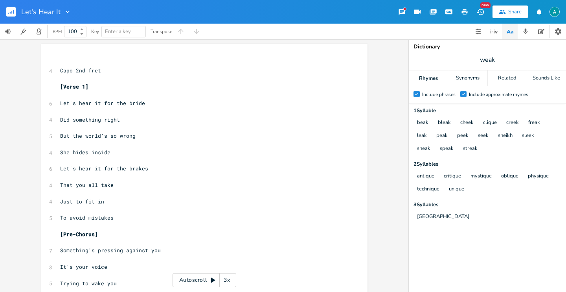
click at [187, 274] on div "Autoscroll 3x" at bounding box center [204, 280] width 64 height 14
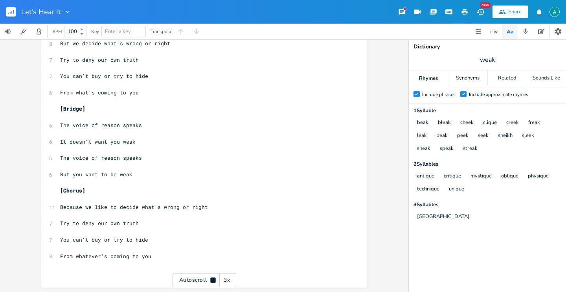
scroll to position [665, 0]
drag, startPoint x: 176, startPoint y: 279, endPoint x: 181, endPoint y: 276, distance: 6.1
click at [176, 278] on div "Autoscroll 3x" at bounding box center [204, 280] width 64 height 14
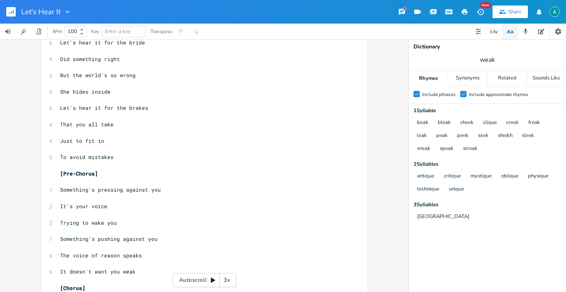
scroll to position [0, 0]
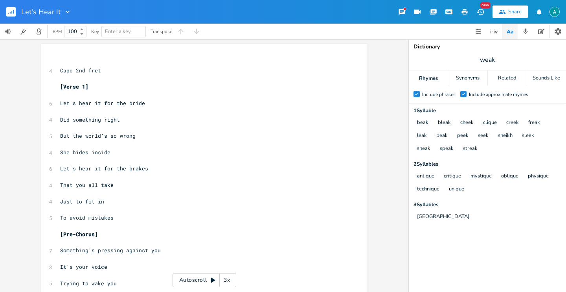
drag, startPoint x: 189, startPoint y: 273, endPoint x: 201, endPoint y: 242, distance: 33.2
click at [189, 273] on div "Autoscroll 3x" at bounding box center [204, 280] width 64 height 14
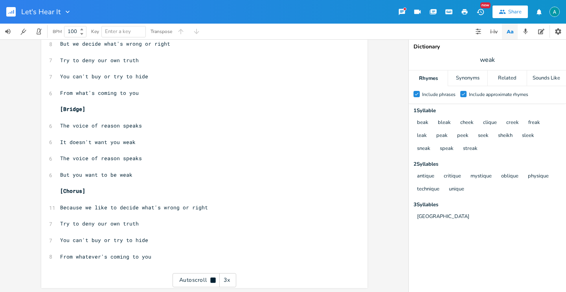
scroll to position [665, 0]
click at [521, 32] on button "button" at bounding box center [525, 32] width 16 height 16
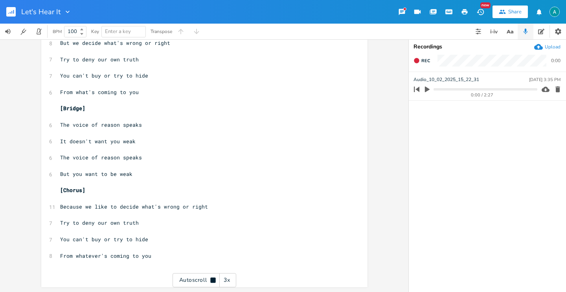
click at [552, 48] on div "Upload" at bounding box center [553, 47] width 16 height 6
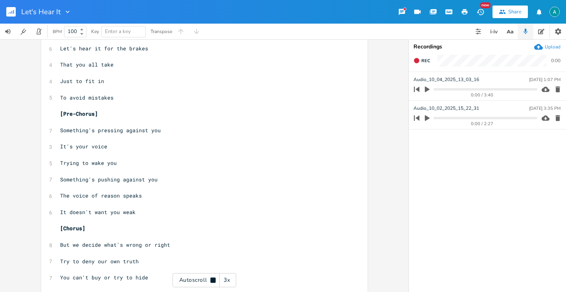
click at [187, 277] on div "Autoscroll 3x" at bounding box center [204, 280] width 64 height 14
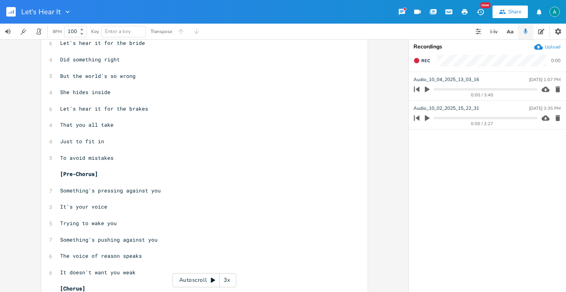
scroll to position [266, 0]
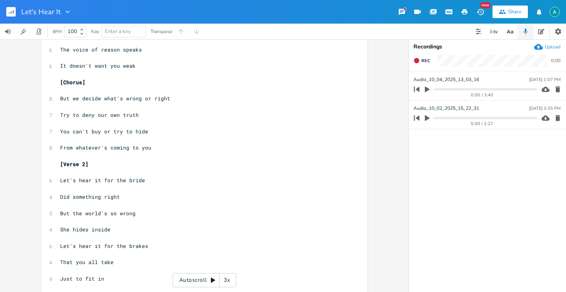
click at [129, 182] on span "Let's hear it for the bride" at bounding box center [102, 179] width 85 height 7
type textarea "son"
click at [101, 196] on span "Did something right" at bounding box center [90, 196] width 60 height 7
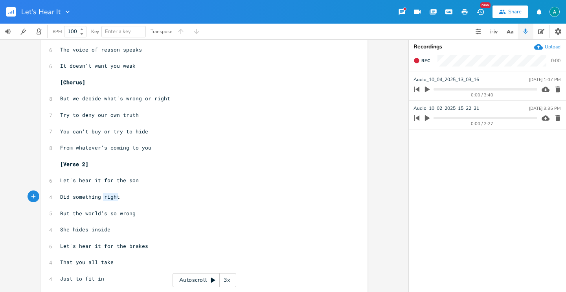
click at [101, 196] on span "Did something right" at bounding box center [90, 196] width 60 height 7
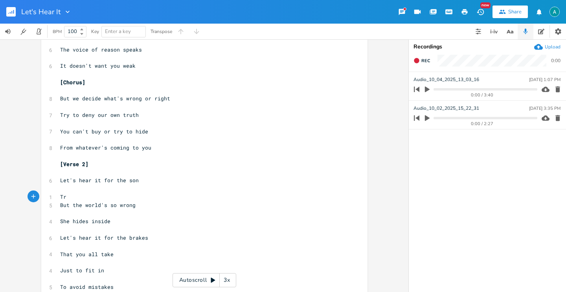
type textarea "Try"
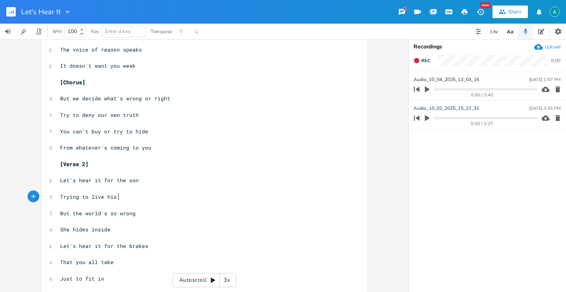
scroll to position [0, 32]
type textarea "ing to live his gu"
type textarea "out his"
click at [506, 28] on icon "button" at bounding box center [510, 32] width 10 height 10
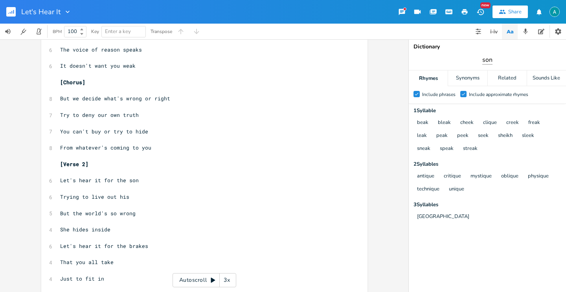
type input "son"
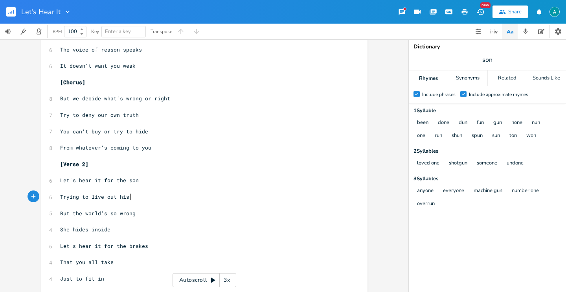
click at [129, 198] on pre "Trying to live out his" at bounding box center [201, 197] width 284 height 8
type textarea "what needs to"
type textarea "be done"
click at [180, 202] on pre "​" at bounding box center [201, 205] width 284 height 8
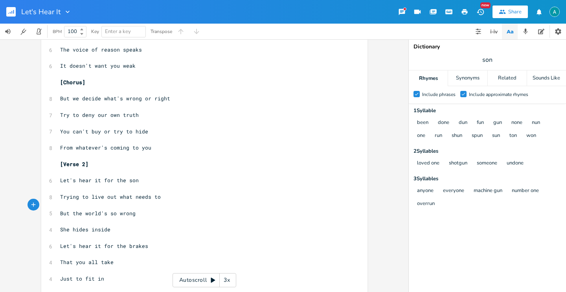
click at [181, 193] on pre "Trying to live out what needs to" at bounding box center [201, 197] width 284 height 8
drag, startPoint x: 173, startPoint y: 194, endPoint x: 169, endPoint y: 196, distance: 4.6
click at [173, 194] on pre "Trying to live out what needs to" at bounding box center [201, 197] width 284 height 8
type textarea "be doe"
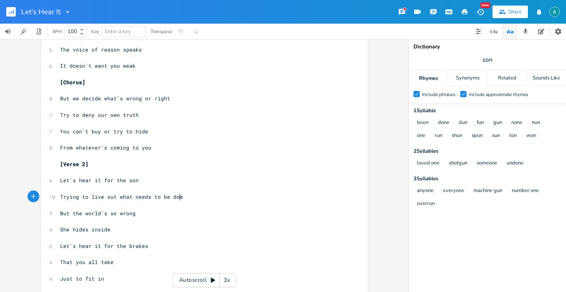
type textarea "me"
type textarea "ne ´"
click at [106, 197] on span "Trying to live out what needs to be done" at bounding box center [123, 196] width 126 height 7
type textarea "out"
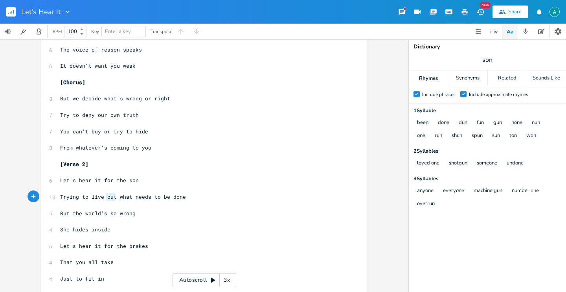
click at [106, 197] on span "Trying to live out what needs to be done" at bounding box center [123, 196] width 126 height 7
click at [67, 232] on span "She hides inside" at bounding box center [85, 229] width 50 height 7
click at [73, 231] on span "She hides inside" at bounding box center [85, 229] width 50 height 7
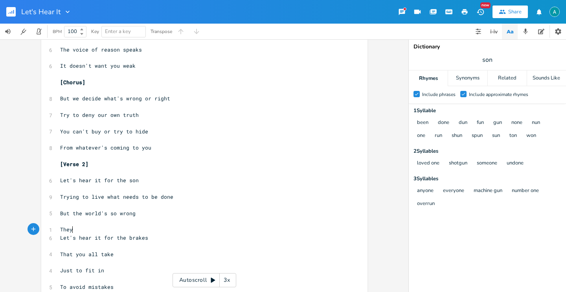
type textarea "They"
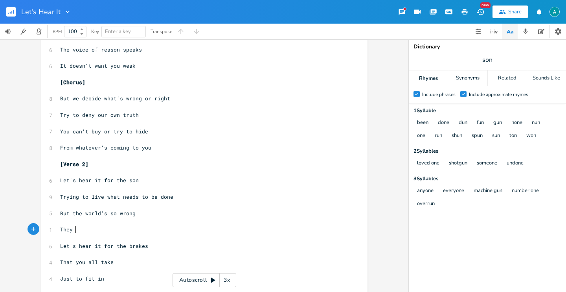
click at [87, 230] on pre "They" at bounding box center [201, 229] width 284 height 8
type textarea "call him"
type textarea "mak"
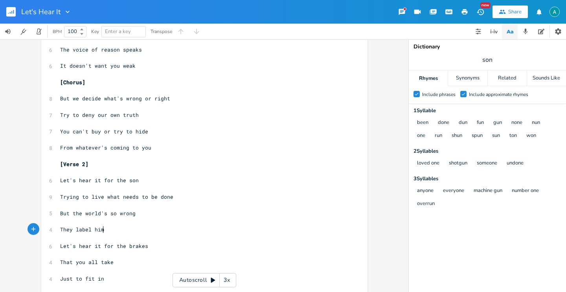
type textarea "They label him"
type textarea "He"
type textarea "becomes a no one"
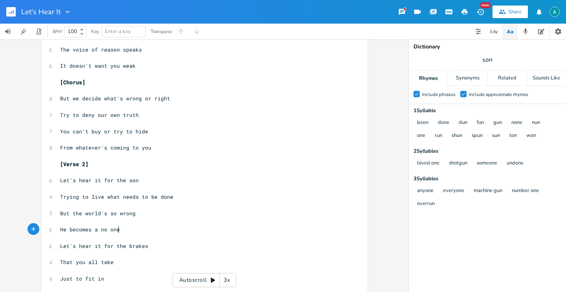
scroll to position [0, 44]
click at [85, 229] on span "He becomes a no one" at bounding box center [90, 229] width 60 height 7
type textarea "He becomes a no one"
click at [85, 229] on span "He becomes a no one" at bounding box center [90, 229] width 60 height 7
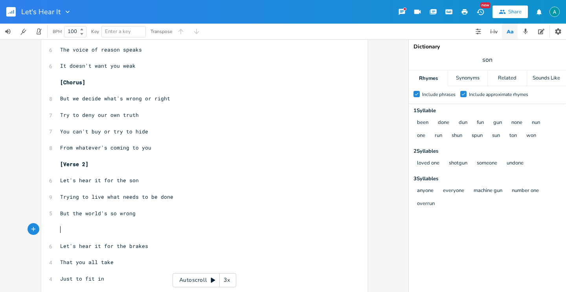
type textarea "T"
type textarea "He's a n"
type textarea "He"
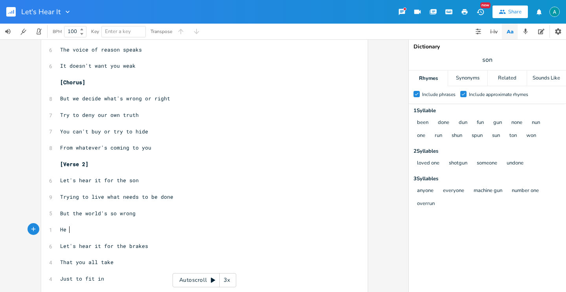
scroll to position [0, 7]
click at [80, 231] on pre "He" at bounding box center [201, 229] width 284 height 8
type textarea "He"
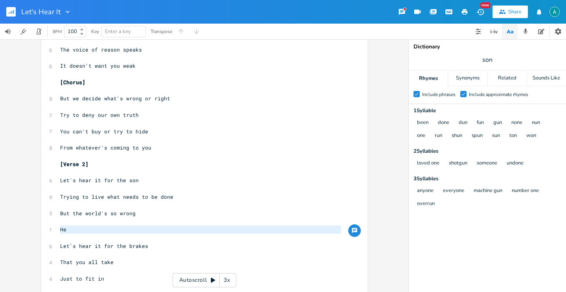
click at [76, 233] on pre "He" at bounding box center [201, 229] width 284 height 8
type textarea "'s hated by everyone"
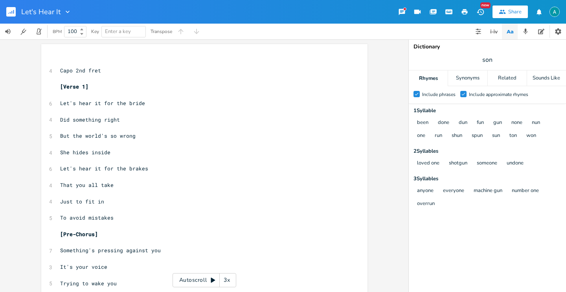
scroll to position [350, 0]
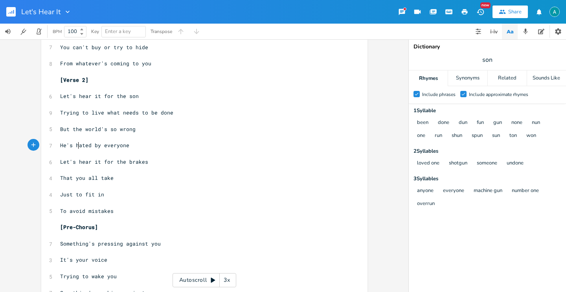
type textarea "He's h"
drag, startPoint x: 76, startPoint y: 147, endPoint x: 42, endPoint y: 141, distance: 34.6
click at [42, 141] on div "He's h x ​ 4 Capo 2nd fret ​ [Verse 1] ​ 6 Let's hear it for the bride ​ 4 Did …" at bounding box center [204, 148] width 326 height 908
click at [77, 158] on pre "Let's hear it for the brakes" at bounding box center [201, 162] width 284 height 8
type textarea "​"
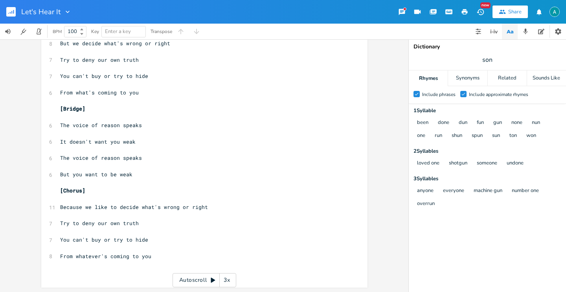
scroll to position [665, 0]
type textarea "​"
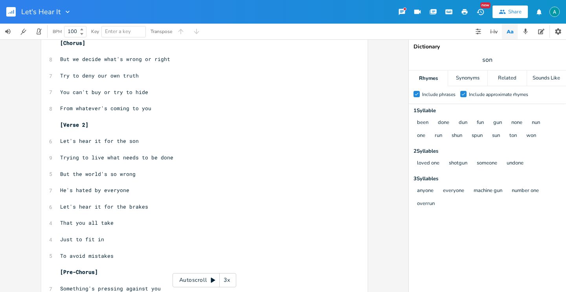
scroll to position [0, 0]
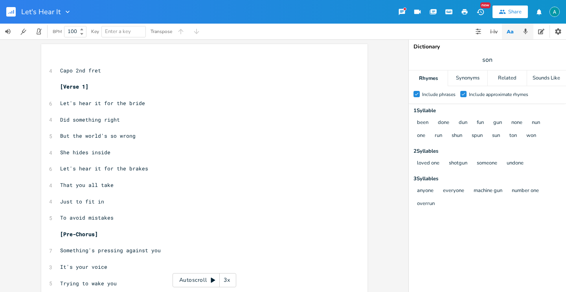
click at [524, 26] on button "button" at bounding box center [525, 32] width 16 height 16
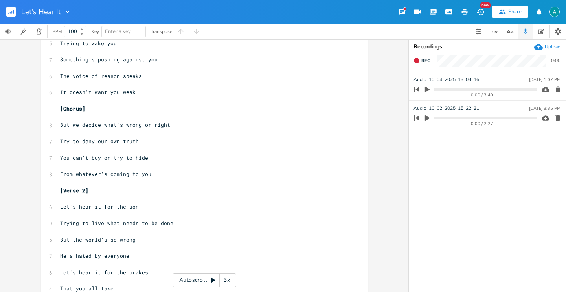
scroll to position [283, 0]
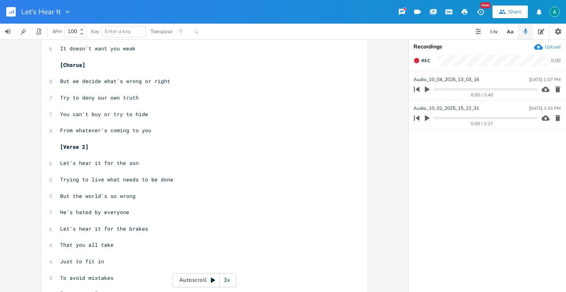
type textarea "​"
type textarea "Trying to liv"
drag, startPoint x: 58, startPoint y: 179, endPoint x: 98, endPoint y: 177, distance: 40.1
click at [98, 177] on div "Trying to liv x ​ 4 Capo 2nd fret ​ [Verse 1] ​ 6 Let's hear it for the bride ​…" at bounding box center [204, 215] width 326 height 908
click at [101, 185] on pre "​" at bounding box center [201, 187] width 284 height 8
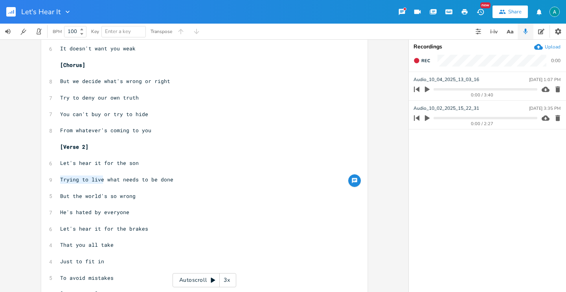
drag, startPoint x: 100, startPoint y: 180, endPoint x: 53, endPoint y: 180, distance: 47.2
click at [53, 180] on div "Trying to live x ​ 4 Capo 2nd fret ​ [Verse 1] ​ 6 Let's hear it for the bride …" at bounding box center [204, 215] width 326 height 908
type textarea "Doing"
click at [106, 243] on span "That you all take" at bounding box center [86, 244] width 53 height 7
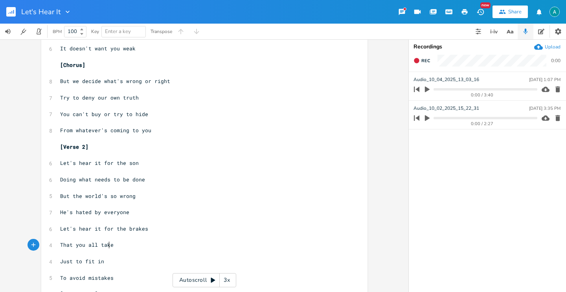
click at [106, 243] on span "That you all take" at bounding box center [86, 244] width 53 height 7
type textarea "mak3"
type textarea "e"
click at [63, 279] on span "To avoid mistakes" at bounding box center [86, 277] width 53 height 7
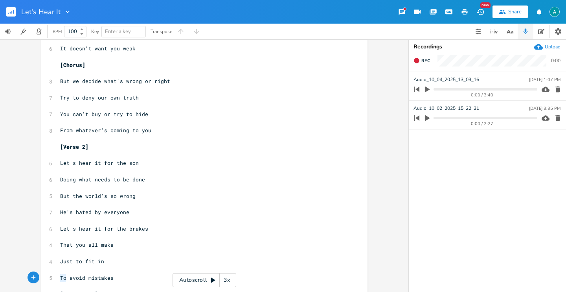
click at [63, 279] on span "To avoid mistakes" at bounding box center [86, 277] width 53 height 7
type textarea "And"
type textarea "​"
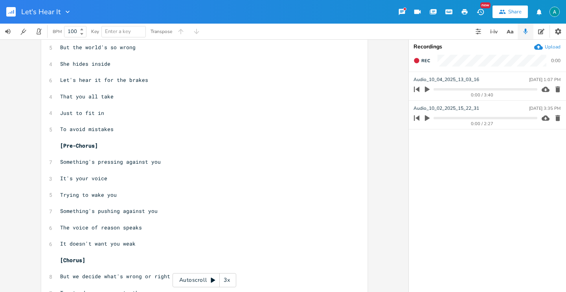
scroll to position [0, 0]
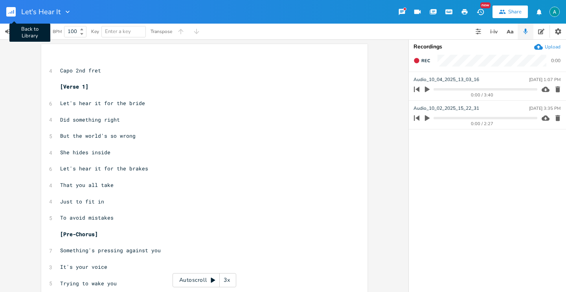
click at [13, 10] on icon "button" at bounding box center [13, 12] width 1 height 4
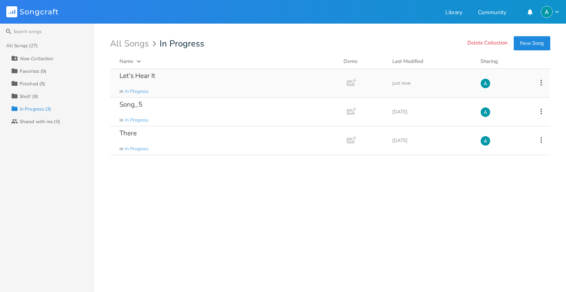
click at [543, 83] on icon at bounding box center [541, 82] width 9 height 9
click at [502, 121] on span "Collection Collections" at bounding box center [496, 122] width 31 height 6
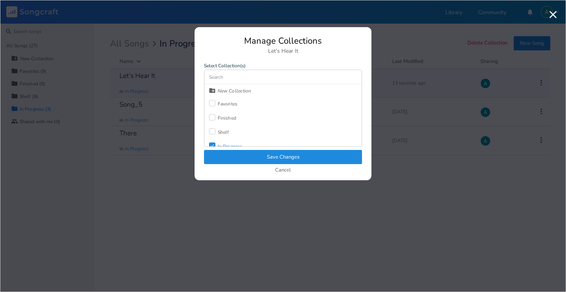
click at [210, 104] on div at bounding box center [212, 103] width 6 height 6
click at [213, 146] on div "New Collection Check Favorites Finished Shelf Check In Progress" at bounding box center [283, 108] width 158 height 77
click at [213, 140] on div "Check In Progress" at bounding box center [225, 146] width 33 height 14
click at [224, 158] on button "Save Changes" at bounding box center [283, 157] width 158 height 14
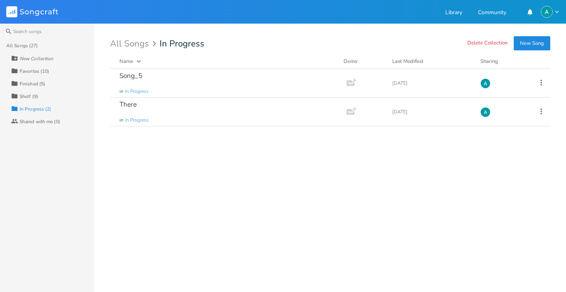
click at [41, 73] on div "Favorites (10)" at bounding box center [34, 71] width 29 height 5
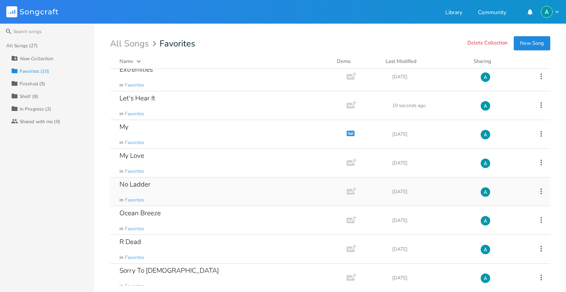
scroll to position [0, 0]
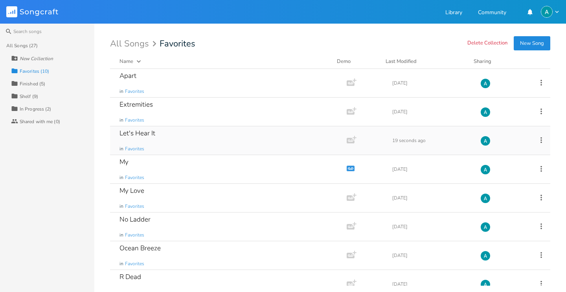
click at [210, 138] on div "Let's Hear It in Favorites" at bounding box center [226, 140] width 215 height 28
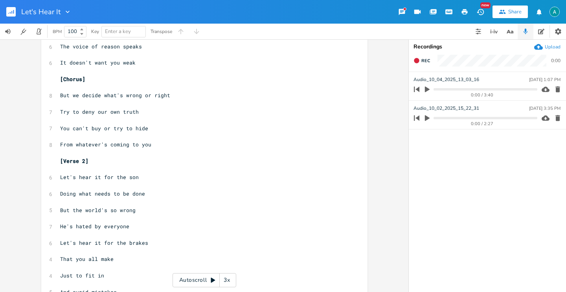
scroll to position [353, 0]
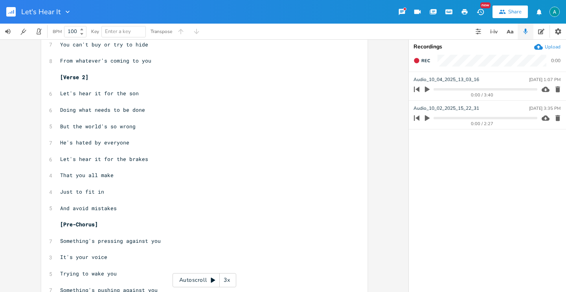
click at [104, 174] on span "That you all make" at bounding box center [86, 174] width 53 height 7
type textarea "make"
click at [104, 174] on span "That you all make" at bounding box center [86, 174] width 53 height 7
drag, startPoint x: 85, startPoint y: 174, endPoint x: 118, endPoint y: 176, distance: 33.1
click at [118, 176] on pre "That you all make" at bounding box center [201, 175] width 284 height 8
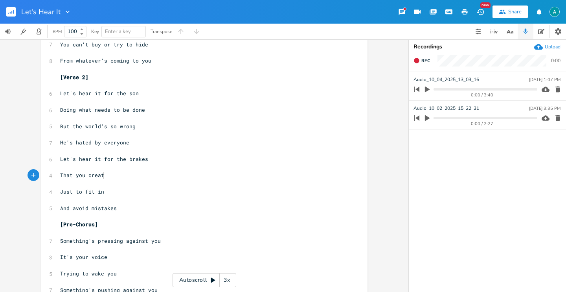
scroll to position [0, 14]
type textarea "create"
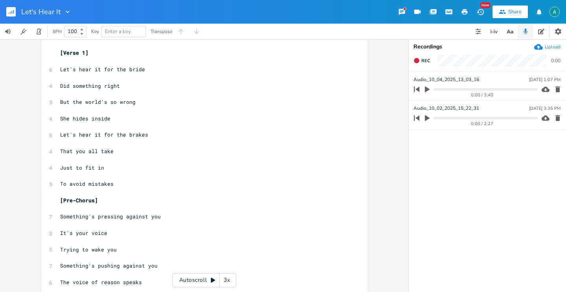
scroll to position [0, 0]
